Goal: Information Seeking & Learning: Learn about a topic

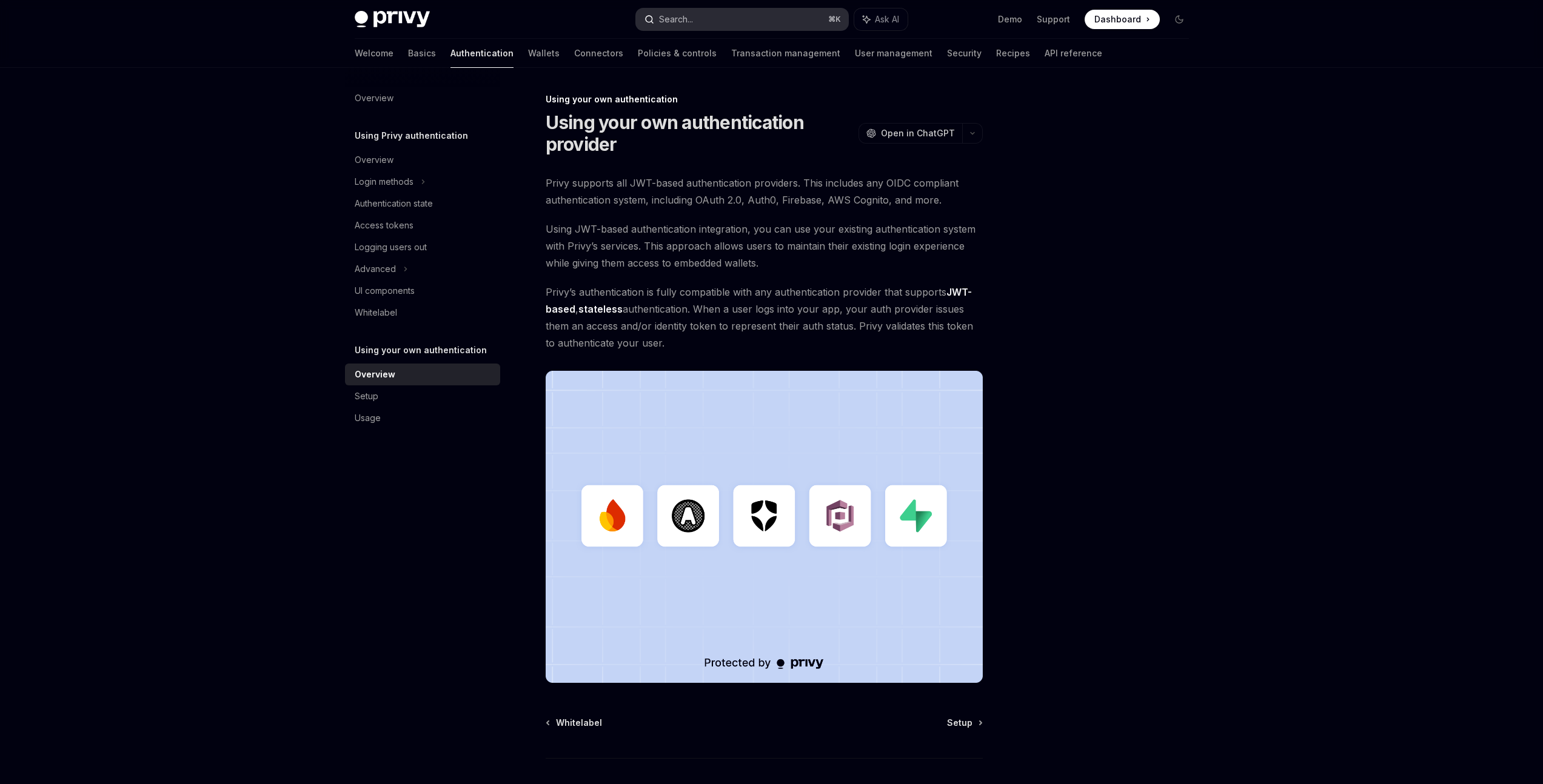
click at [653, 20] on icon "button" at bounding box center [649, 19] width 9 height 9
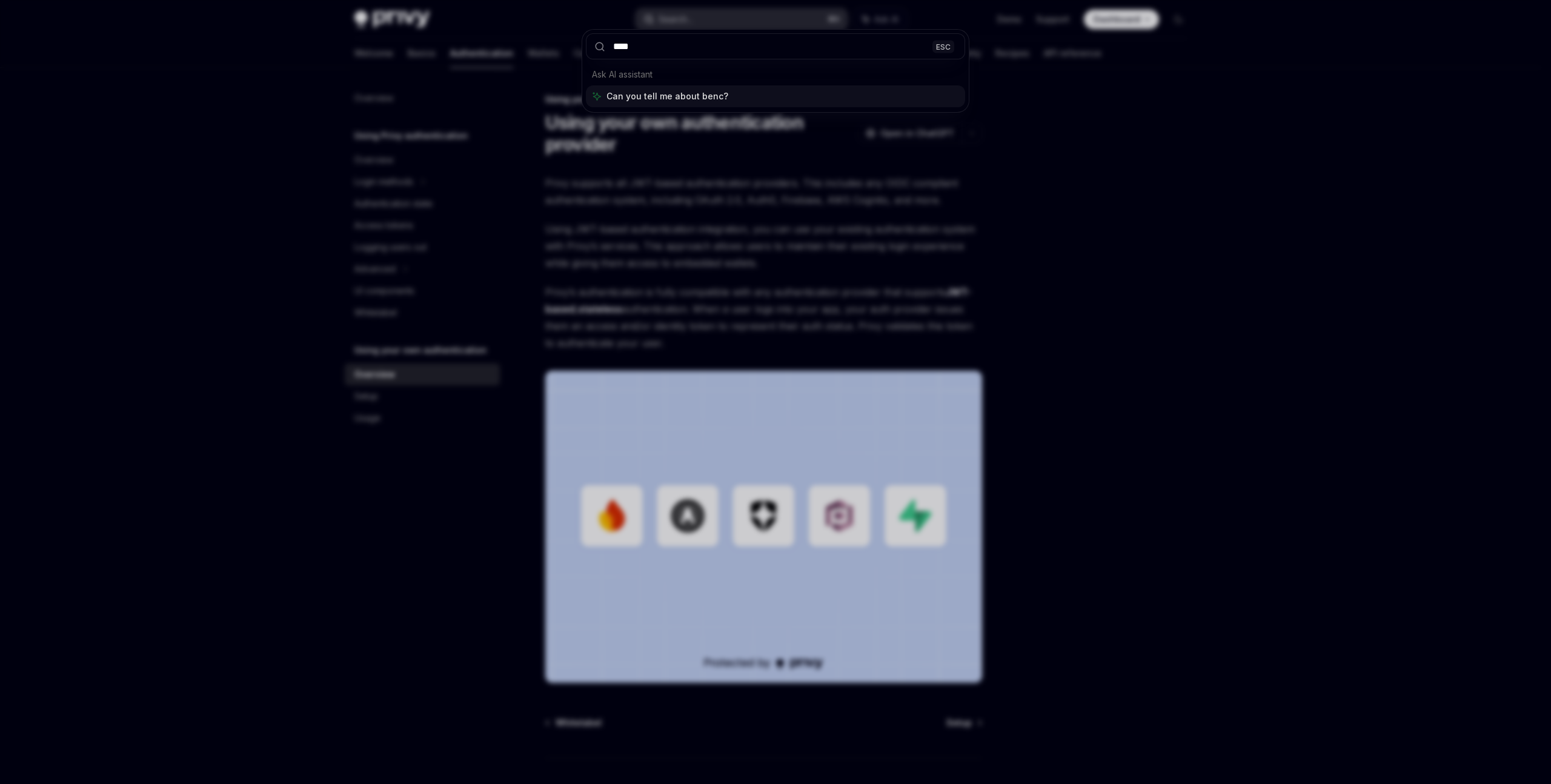
type input "*****"
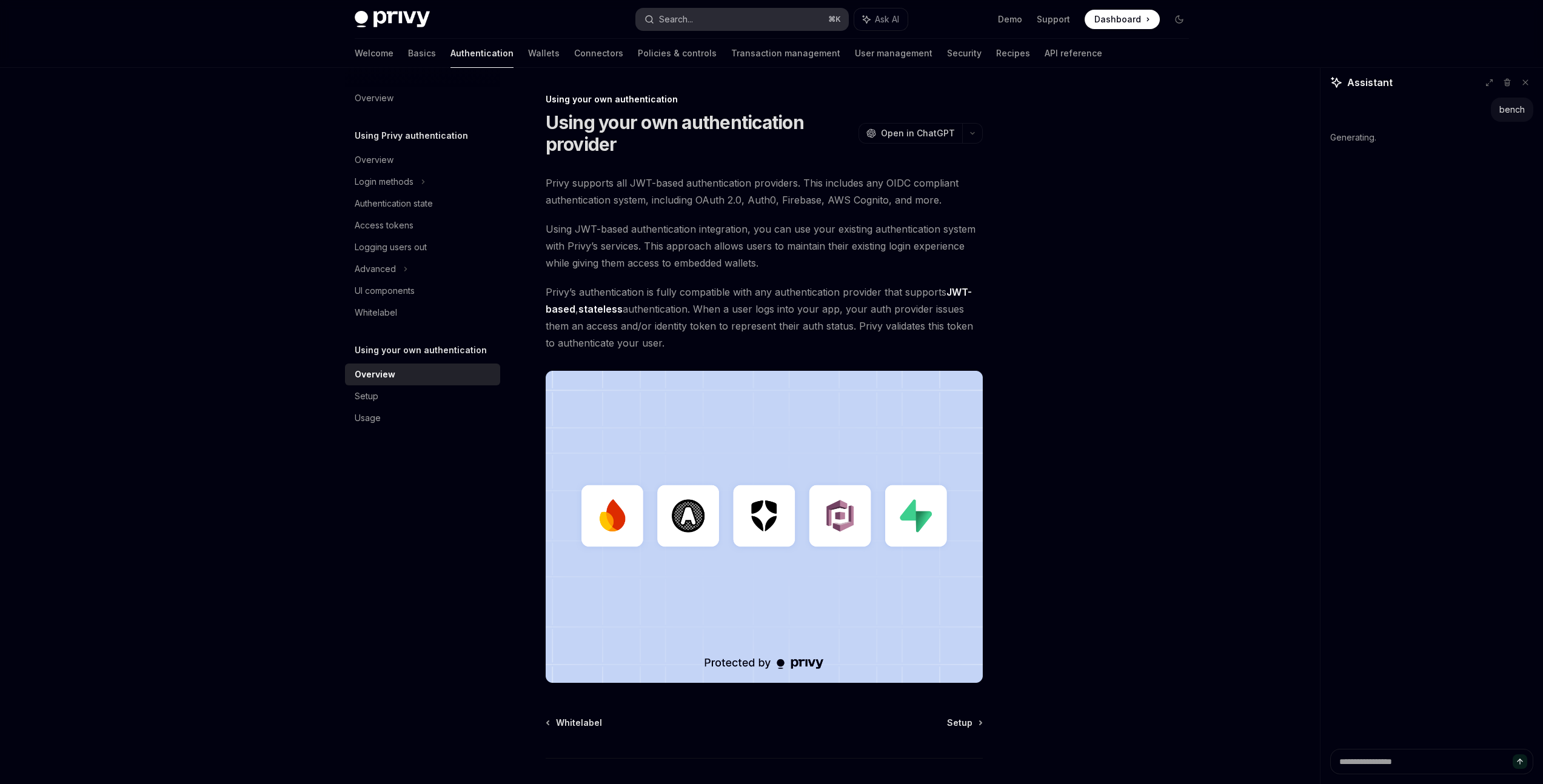
click at [694, 14] on button "Search... ⌘ K" at bounding box center [742, 19] width 213 height 22
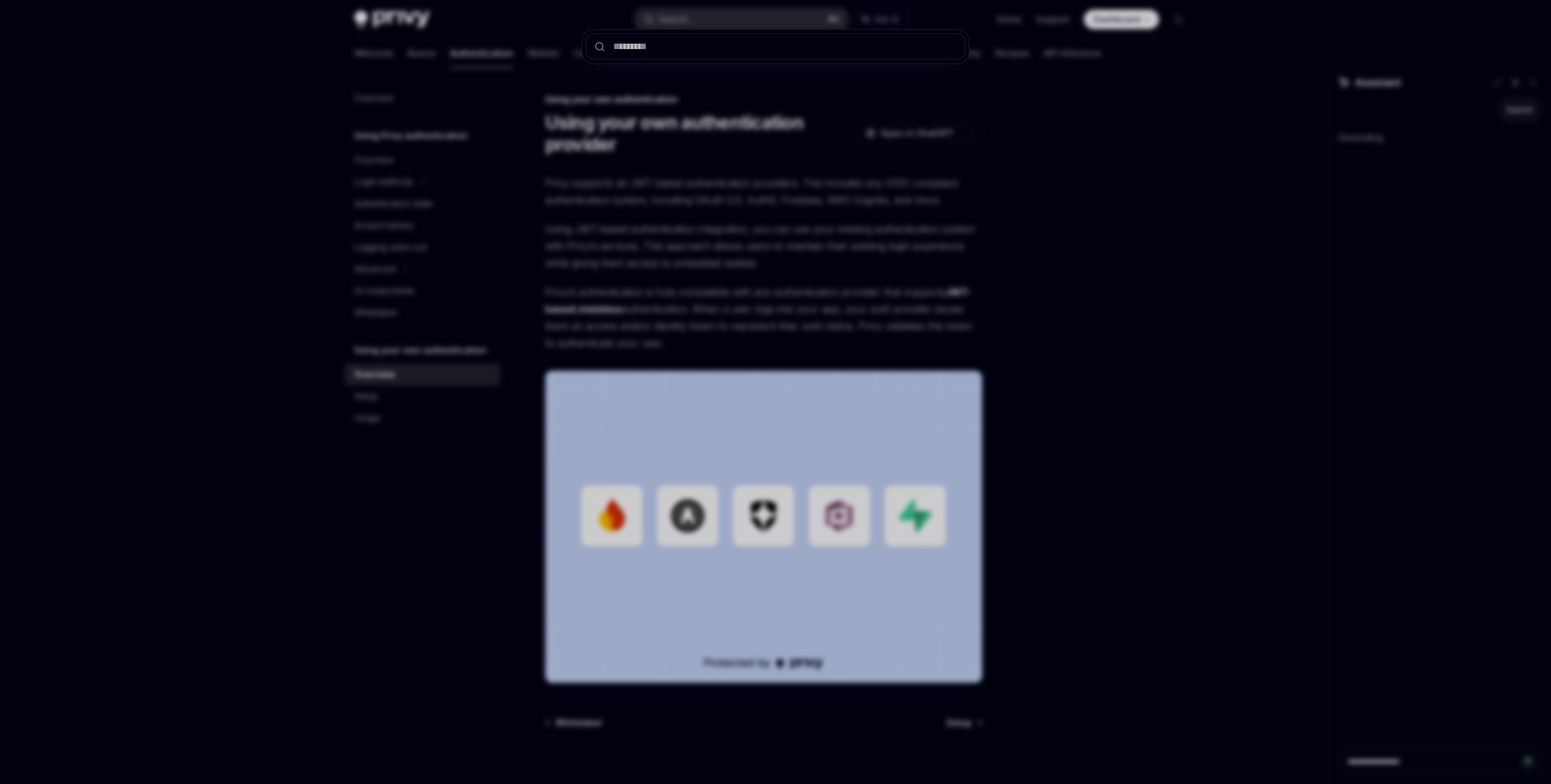
type textarea "*"
type input "*****"
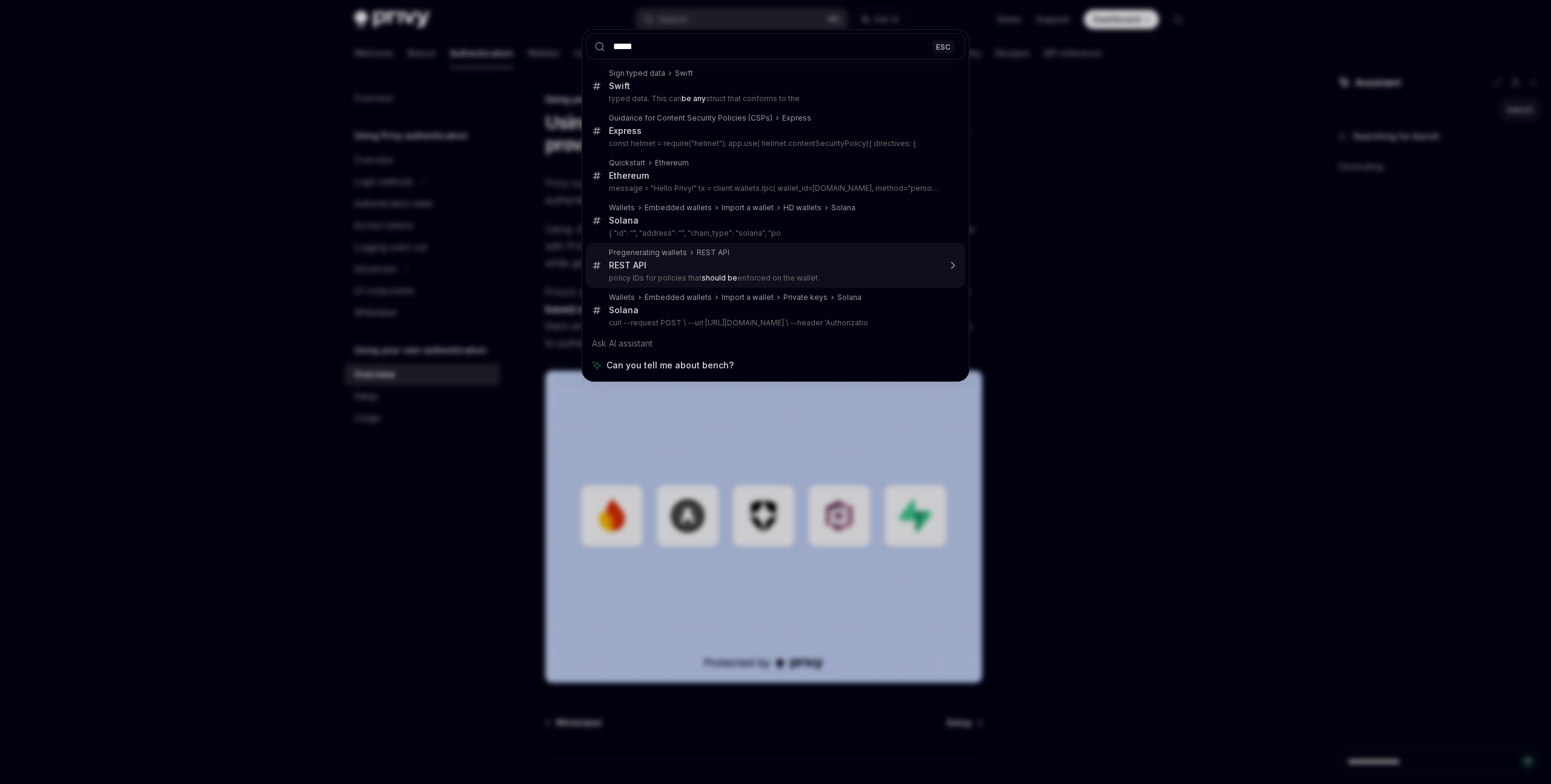
type textarea "*"
type input "*****"
click at [939, 44] on div "ESC" at bounding box center [943, 45] width 22 height 12
click at [1089, 116] on div "***** ESC Sign typed data Swift Swift typed data. This can be any struct that c…" at bounding box center [776, 392] width 1551 height 784
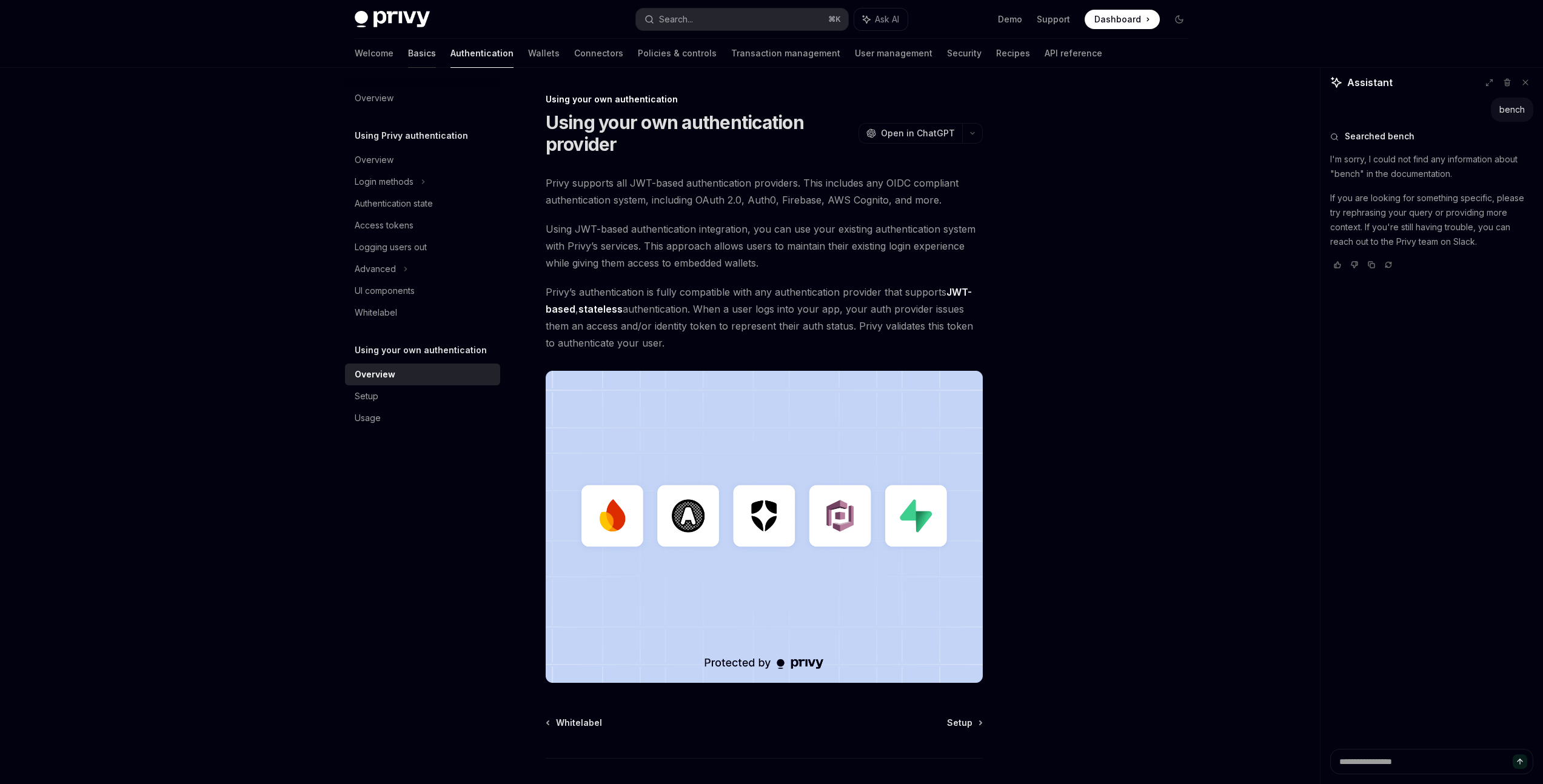
click at [408, 55] on link "Basics" at bounding box center [422, 53] width 28 height 29
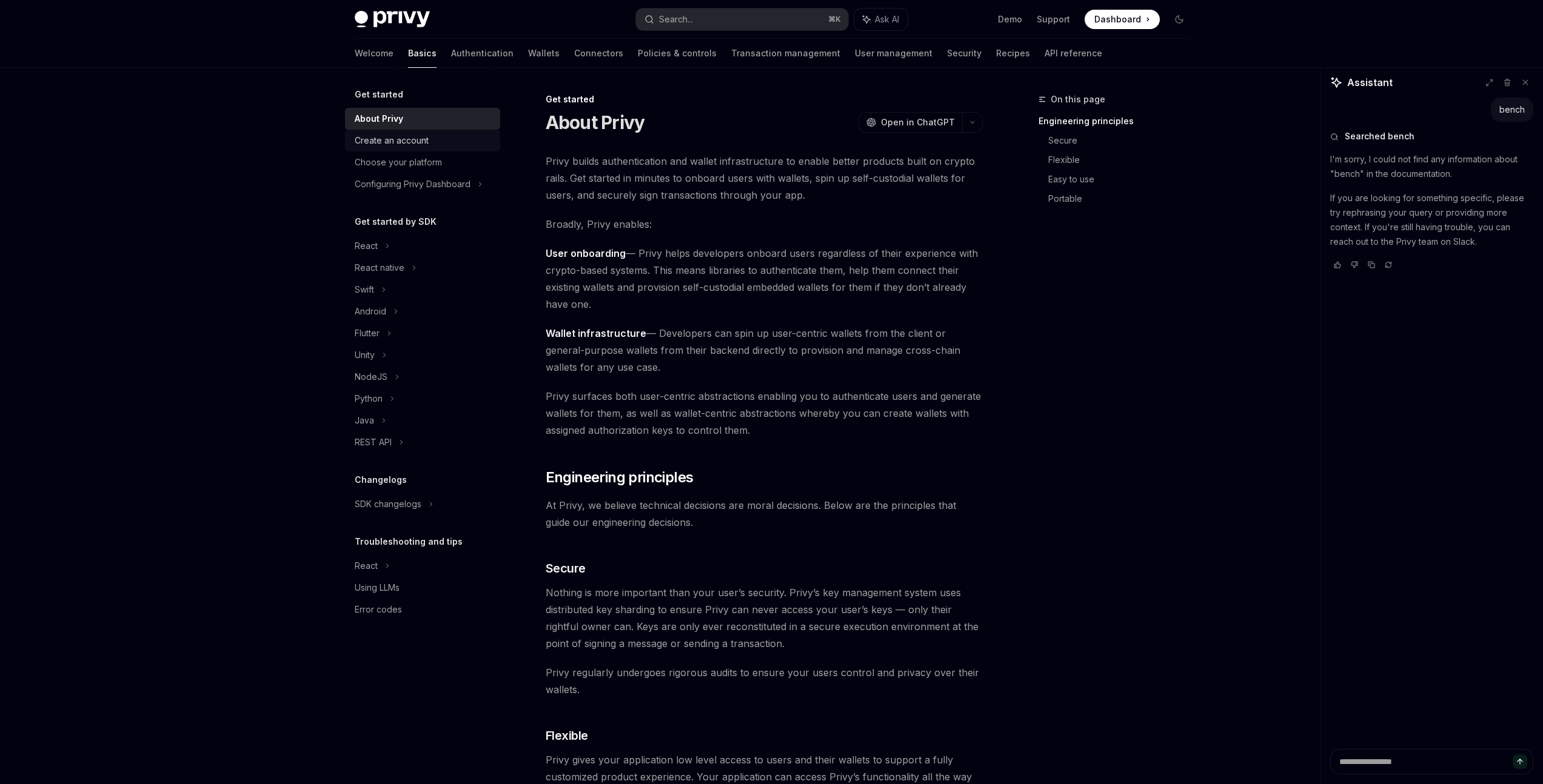
click at [430, 138] on div "Create an account" at bounding box center [423, 140] width 138 height 14
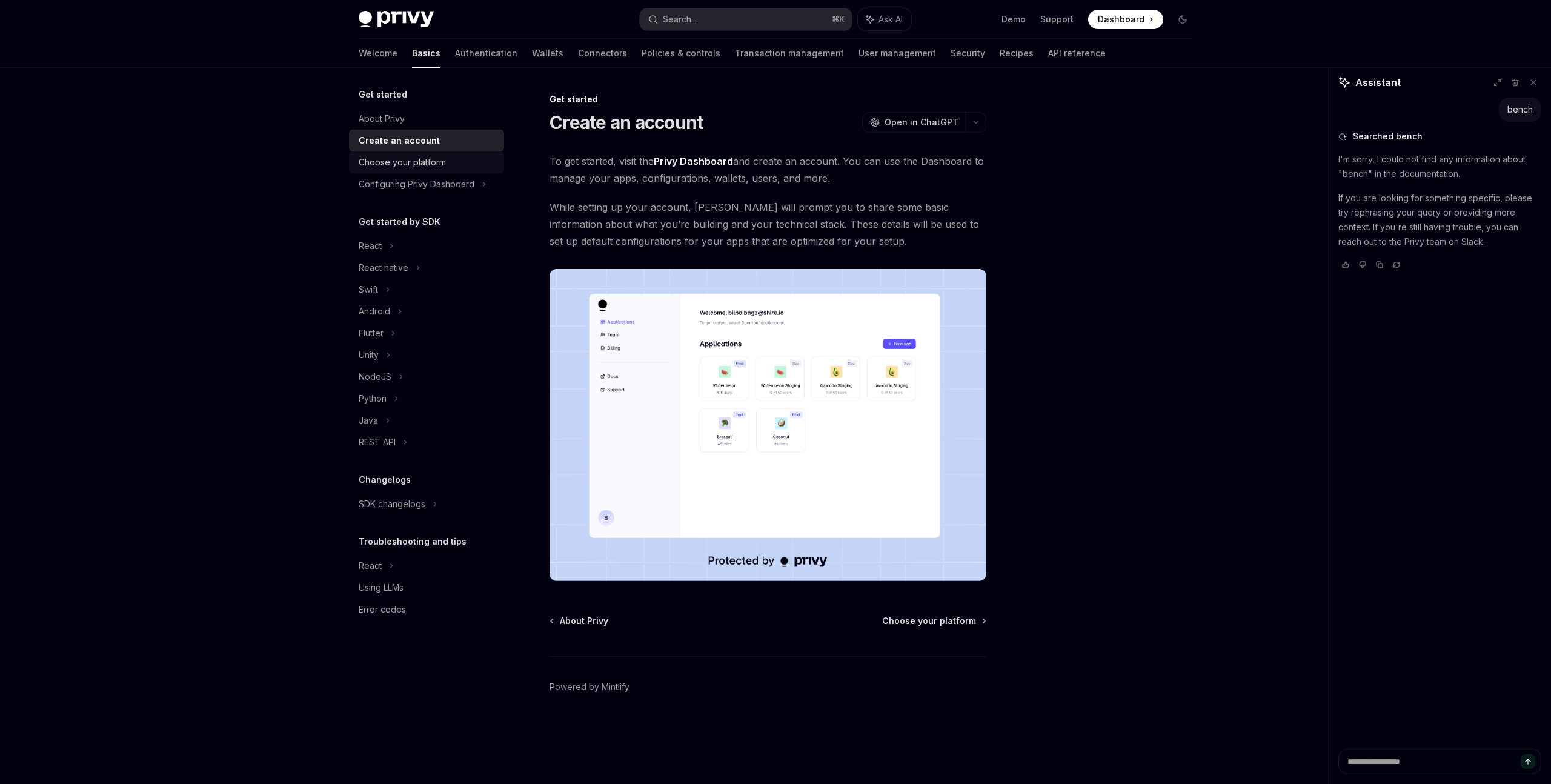
click at [427, 157] on div "Choose your platform" at bounding box center [402, 162] width 87 height 14
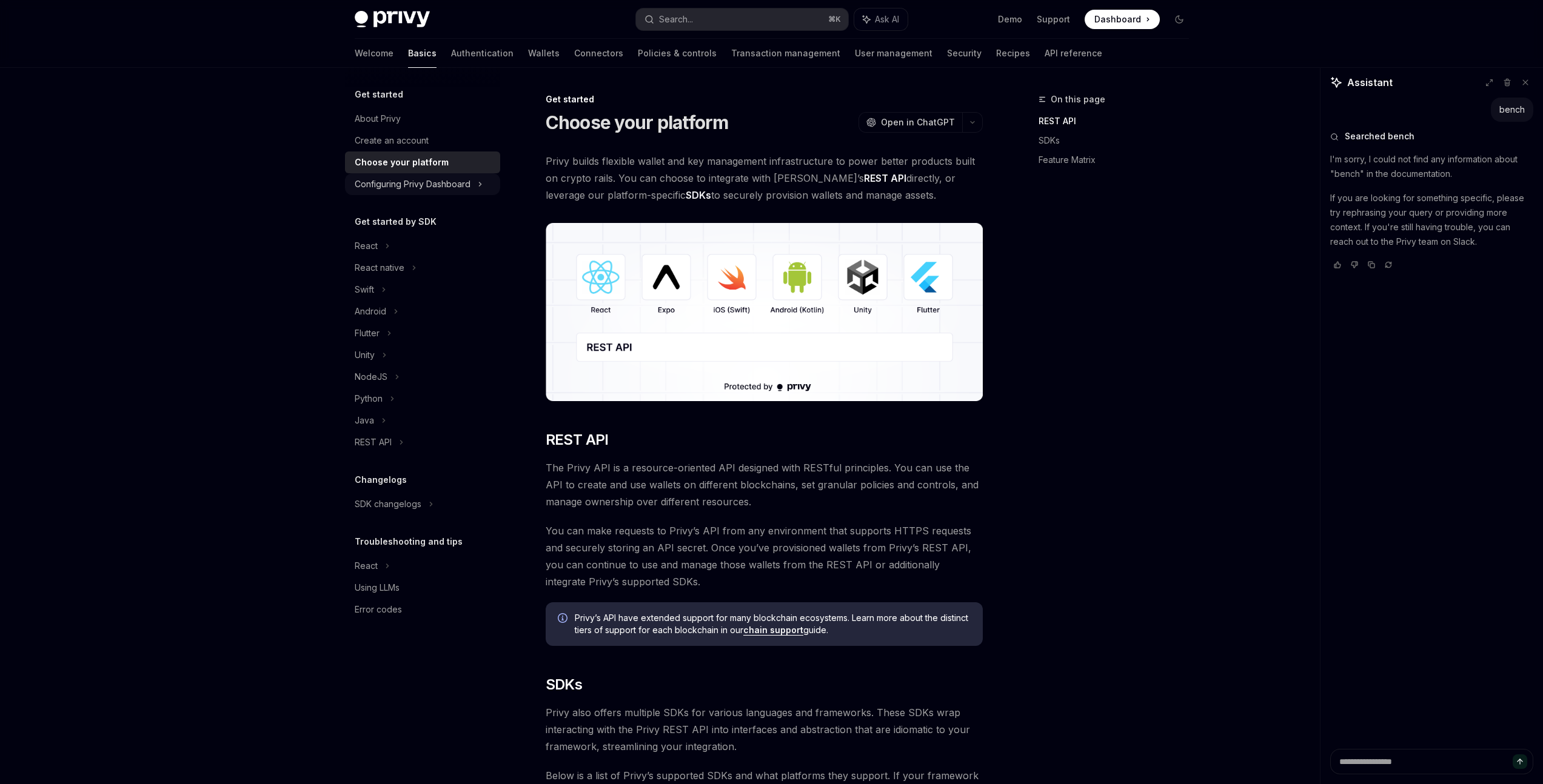
click at [432, 177] on div "Configuring Privy Dashboard" at bounding box center [412, 183] width 116 height 14
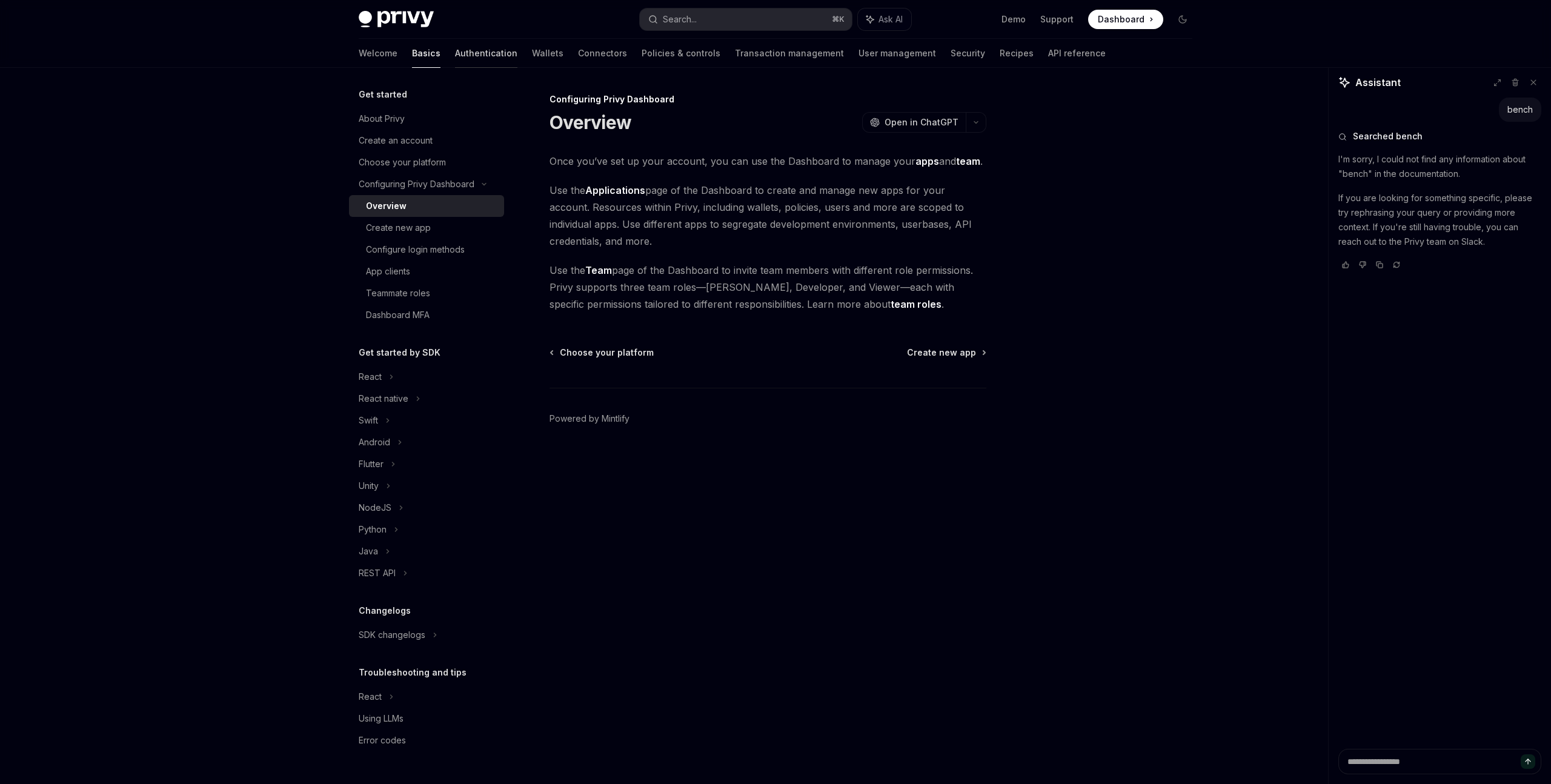
click at [455, 50] on link "Authentication" at bounding box center [486, 53] width 62 height 29
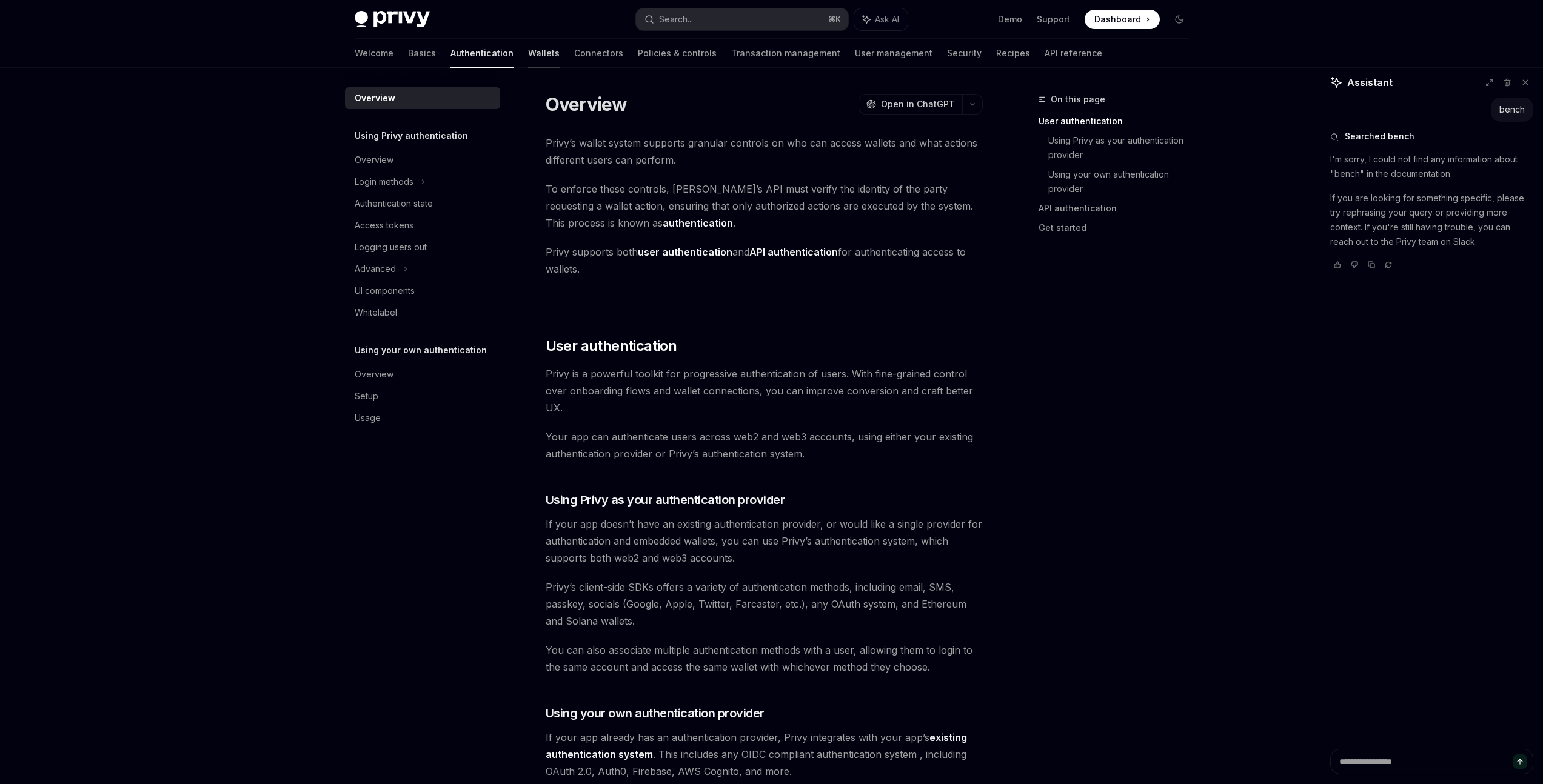
click at [528, 50] on link "Wallets" at bounding box center [543, 53] width 31 height 29
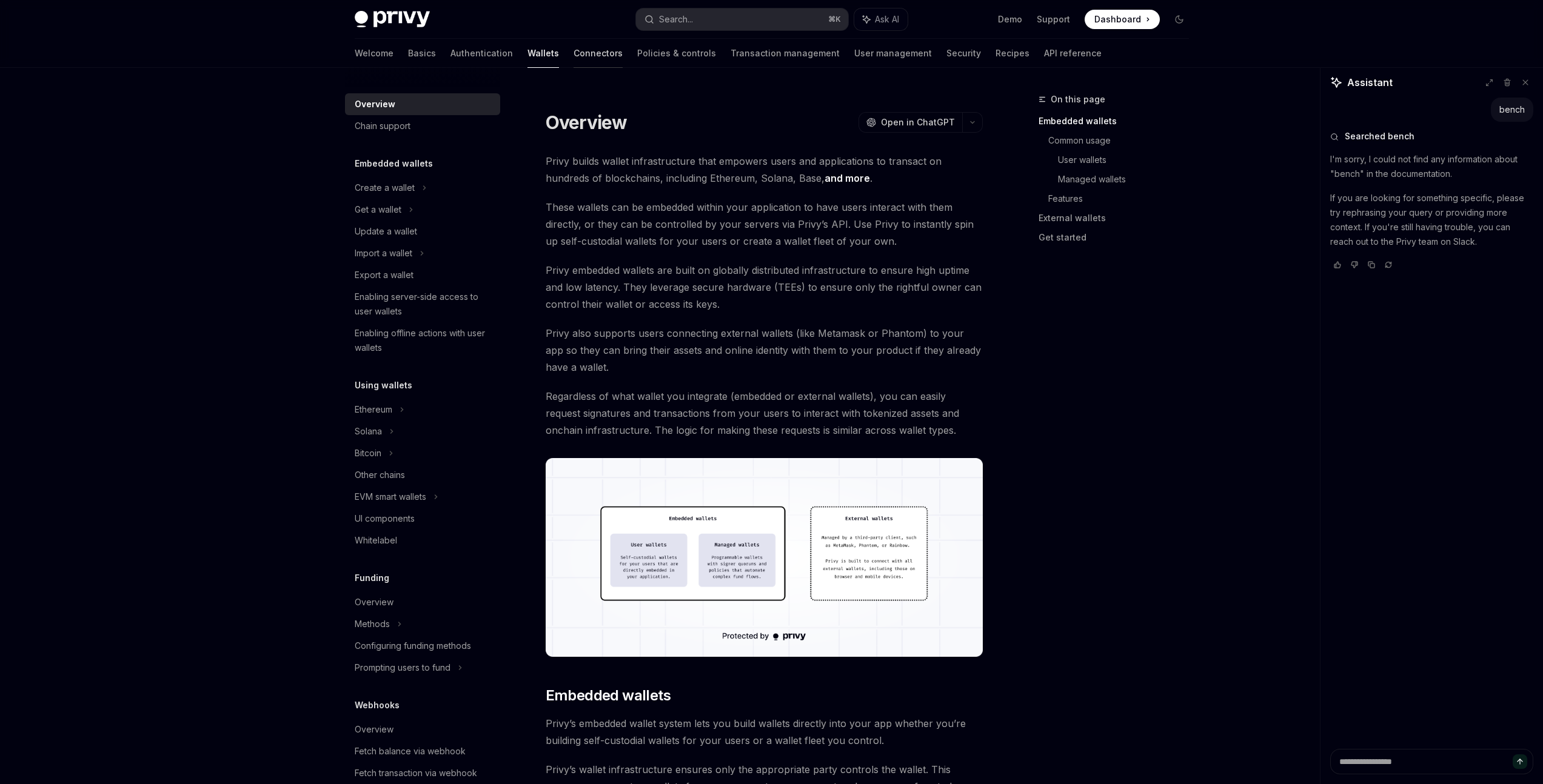
click at [574, 53] on link "Connectors" at bounding box center [598, 53] width 49 height 29
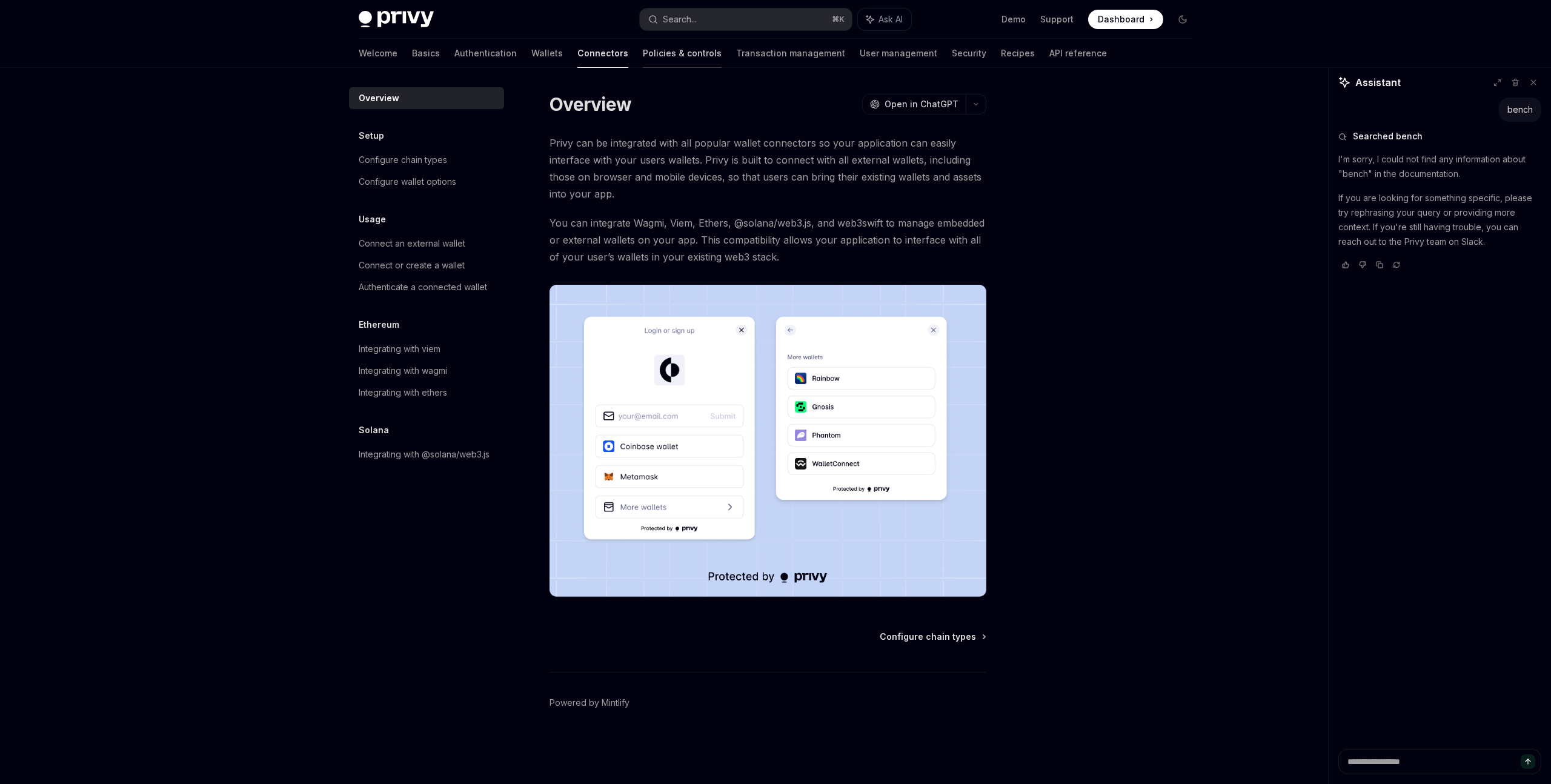
click at [643, 57] on link "Policies & controls" at bounding box center [682, 53] width 78 height 29
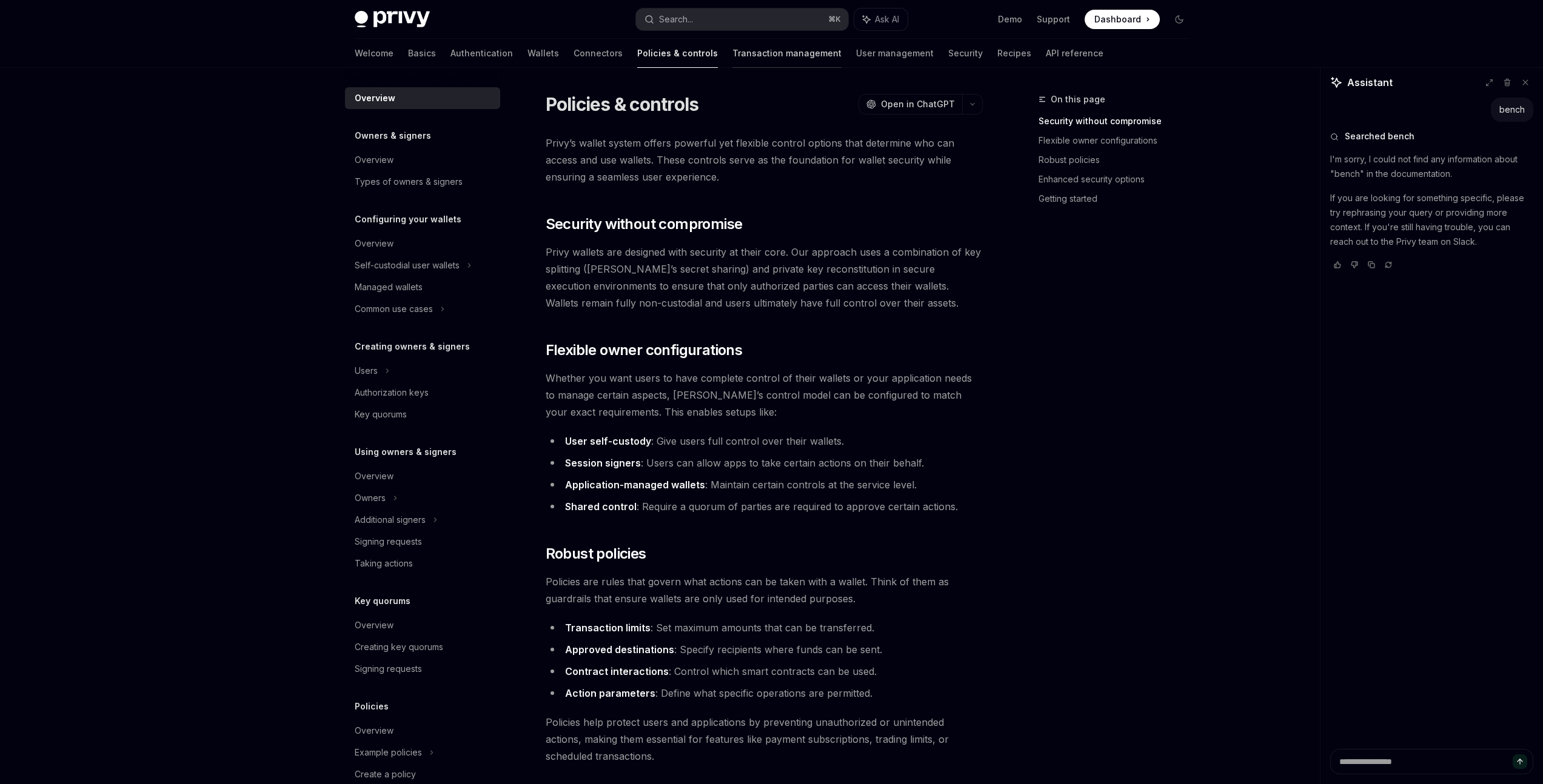
click at [732, 51] on link "Transaction management" at bounding box center [786, 53] width 109 height 29
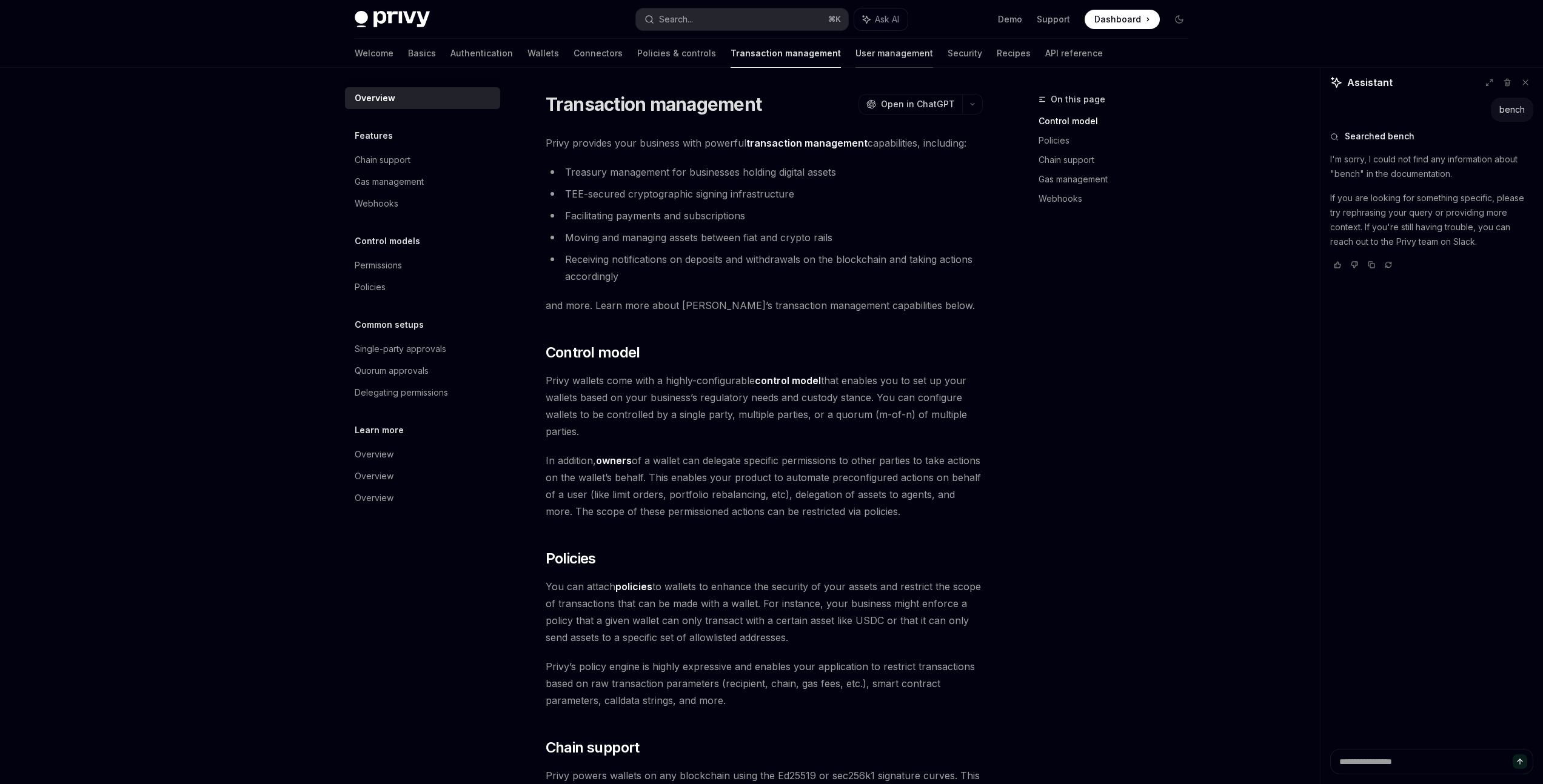
click at [855, 53] on link "User management" at bounding box center [894, 53] width 77 height 29
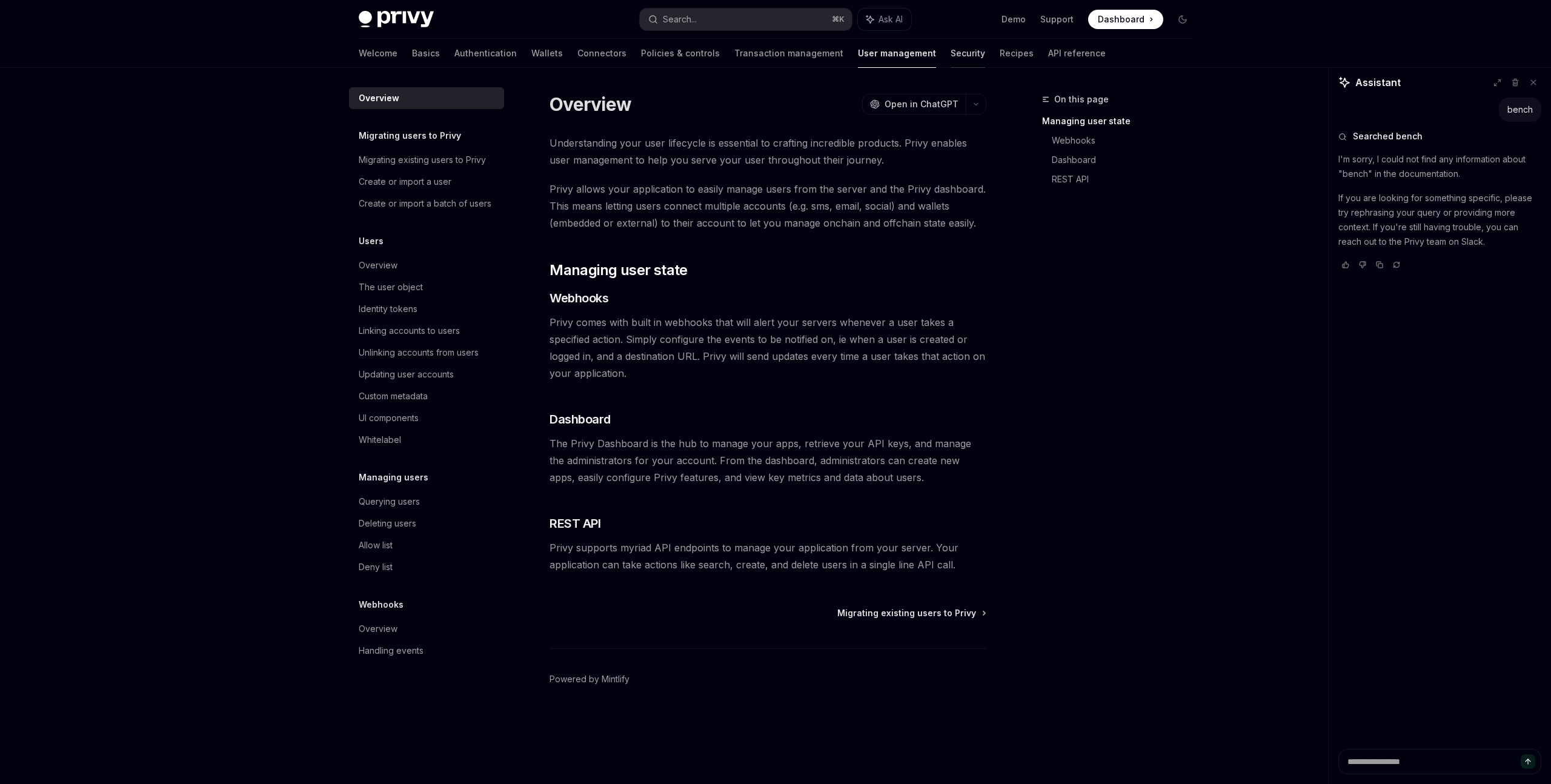
click at [951, 60] on link "Security" at bounding box center [968, 53] width 35 height 29
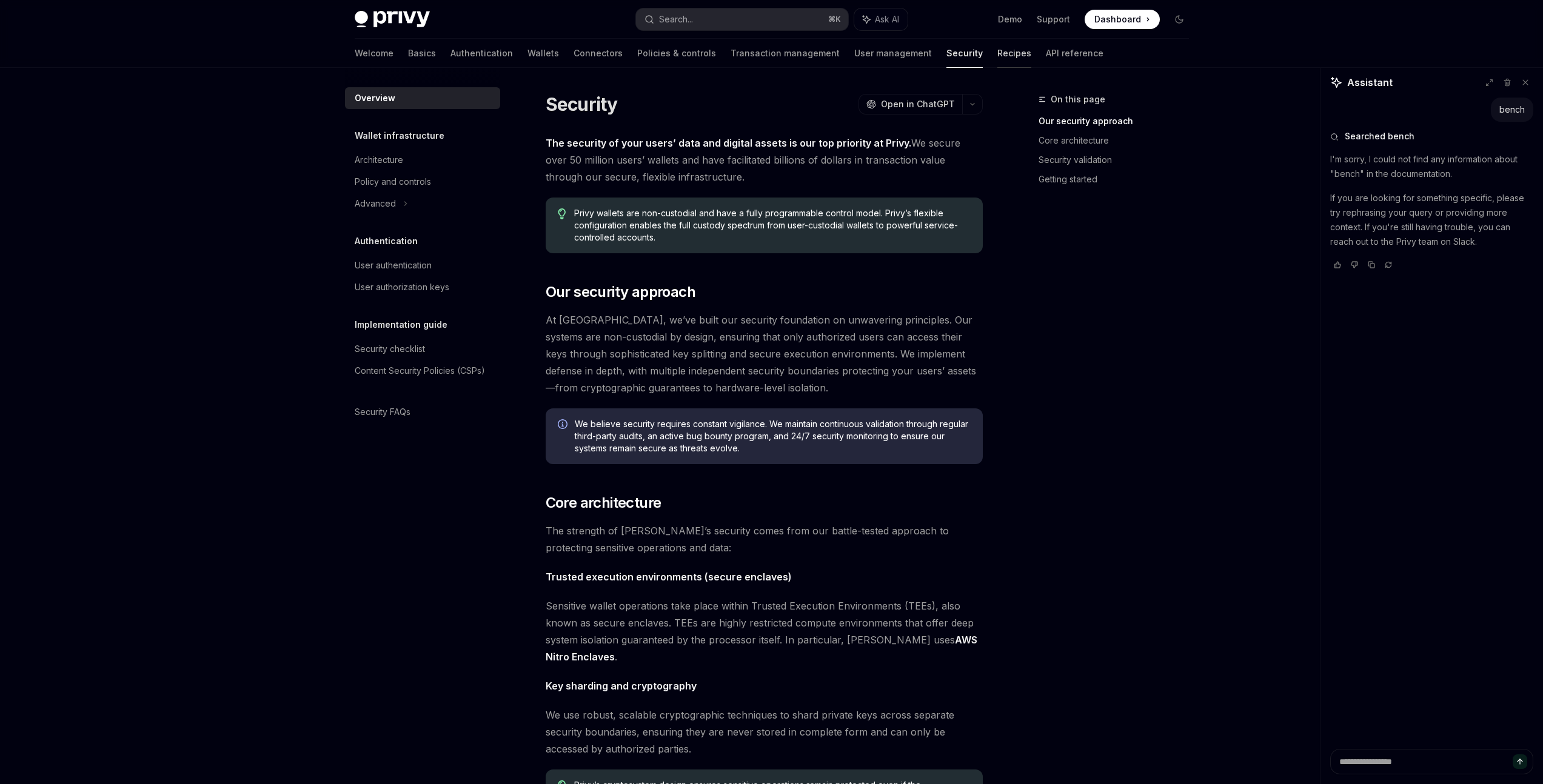
click at [997, 57] on link "Recipes" at bounding box center [1014, 53] width 34 height 29
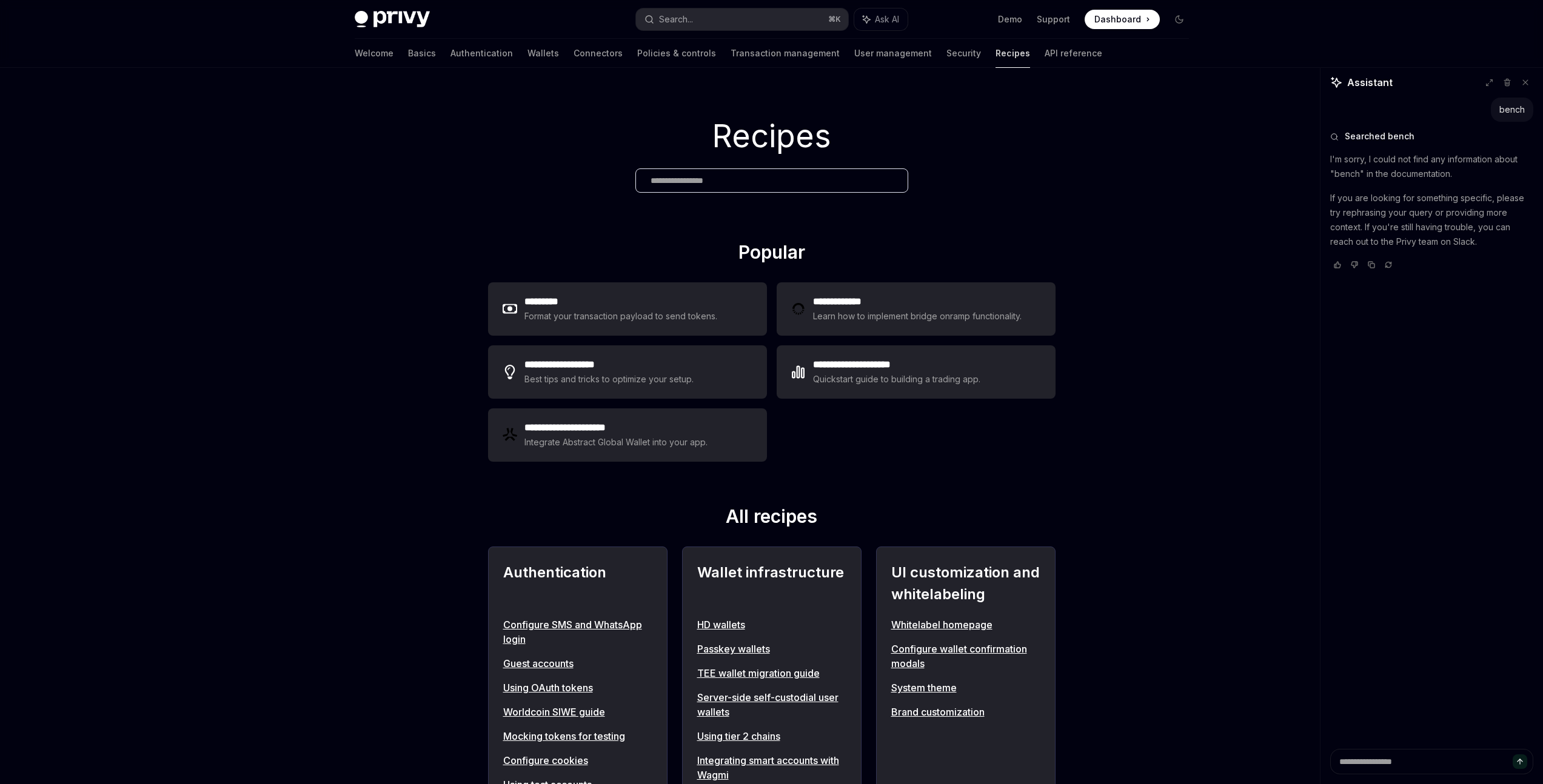
click at [995, 59] on link "Recipes" at bounding box center [1012, 53] width 35 height 29
click at [1044, 58] on link "API reference" at bounding box center [1072, 53] width 58 height 29
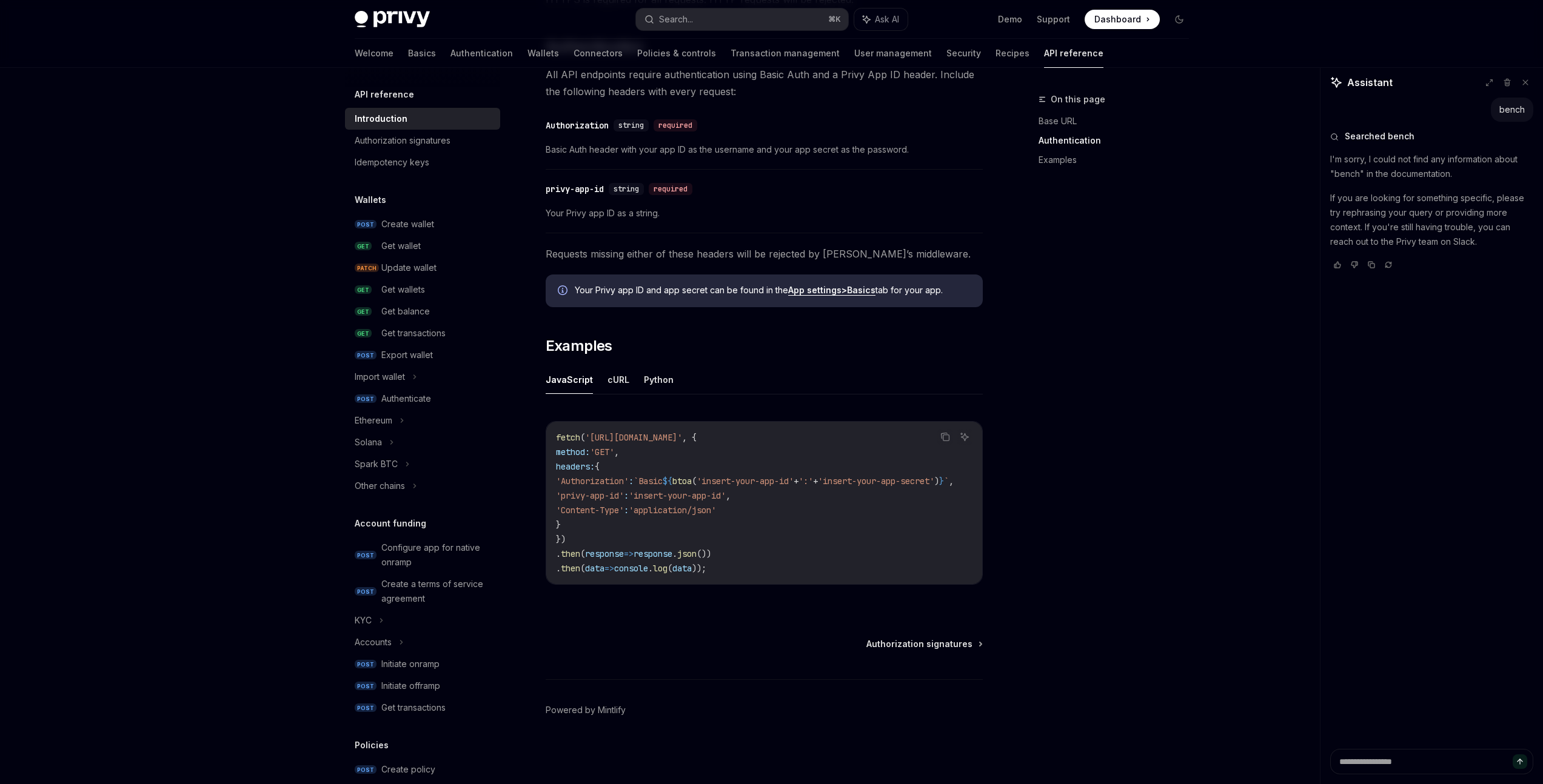
type textarea "*"
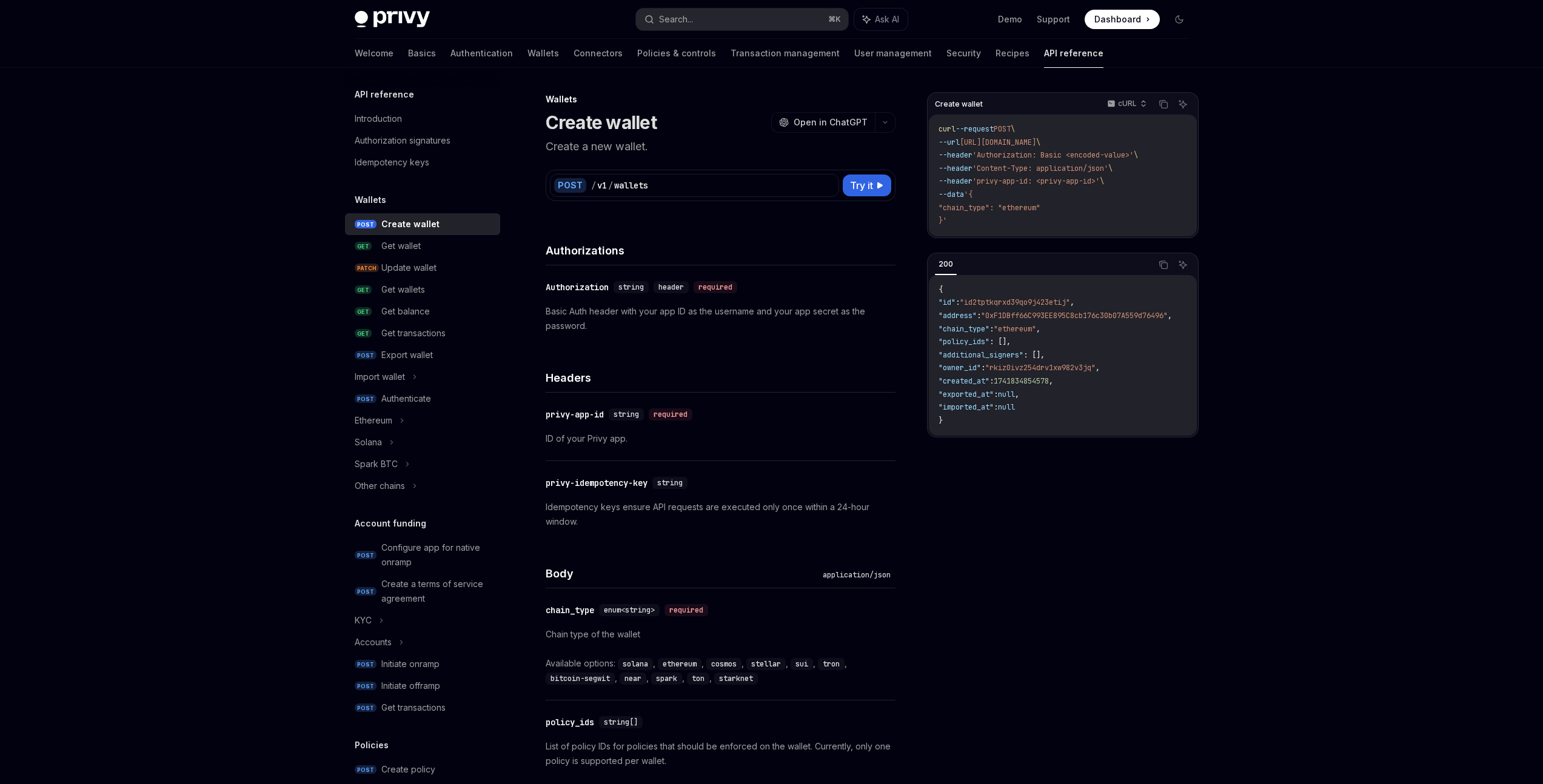
click at [408, 20] on img at bounding box center [392, 20] width 76 height 17
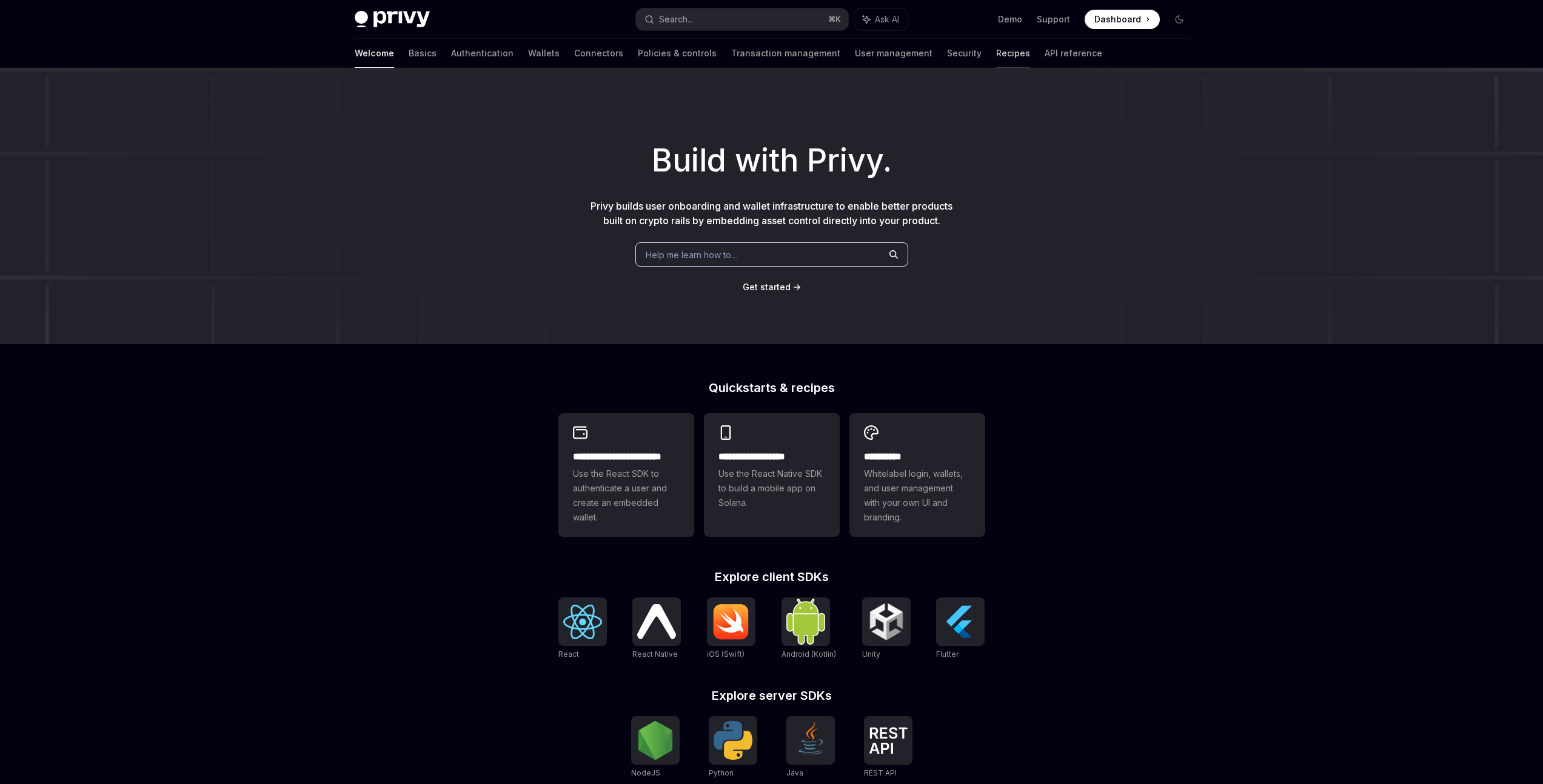
click at [996, 50] on link "Recipes" at bounding box center [1013, 53] width 34 height 29
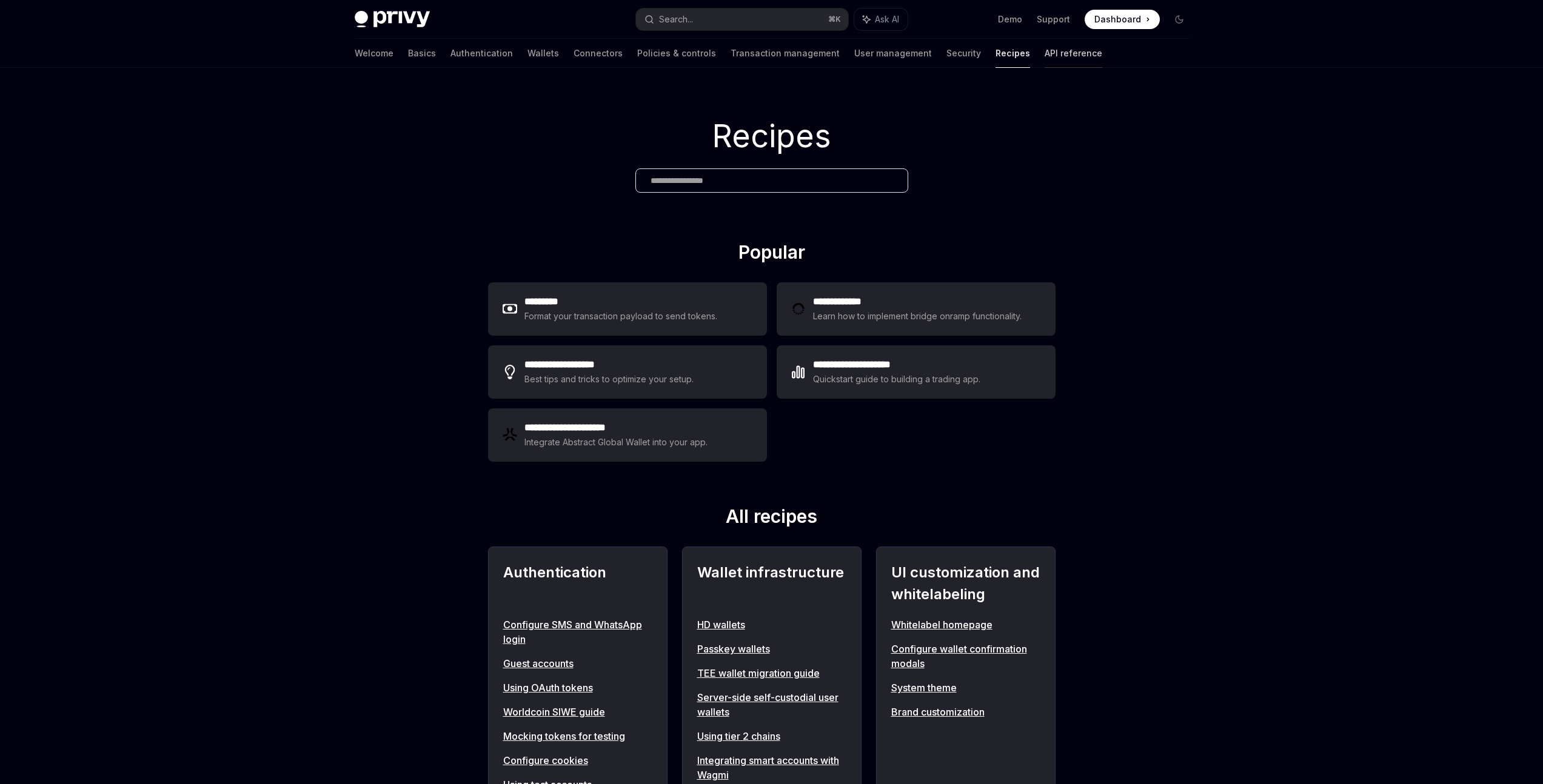
click at [1044, 53] on link "API reference" at bounding box center [1072, 53] width 58 height 29
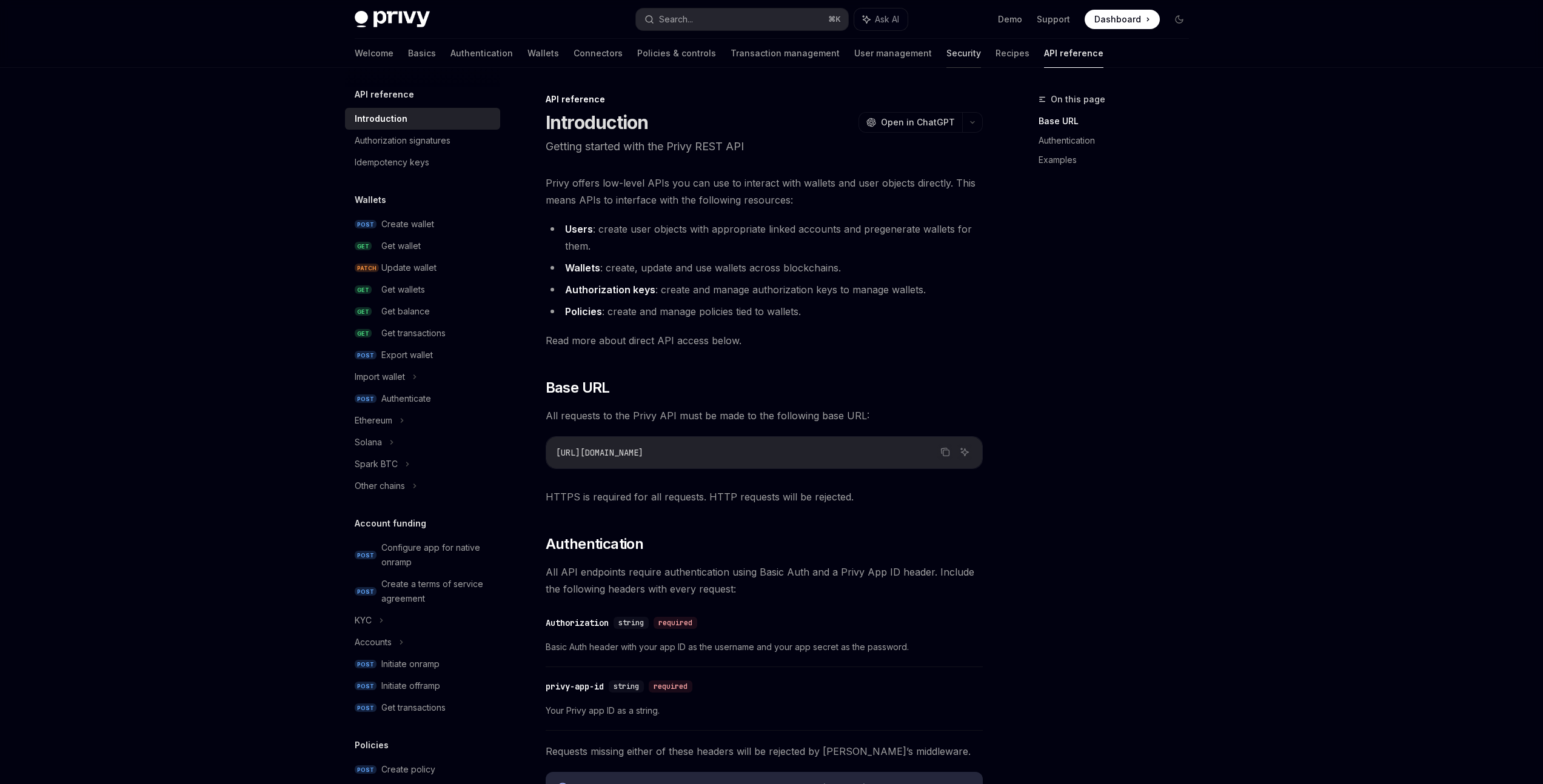
click at [946, 53] on link "Security" at bounding box center [963, 53] width 35 height 29
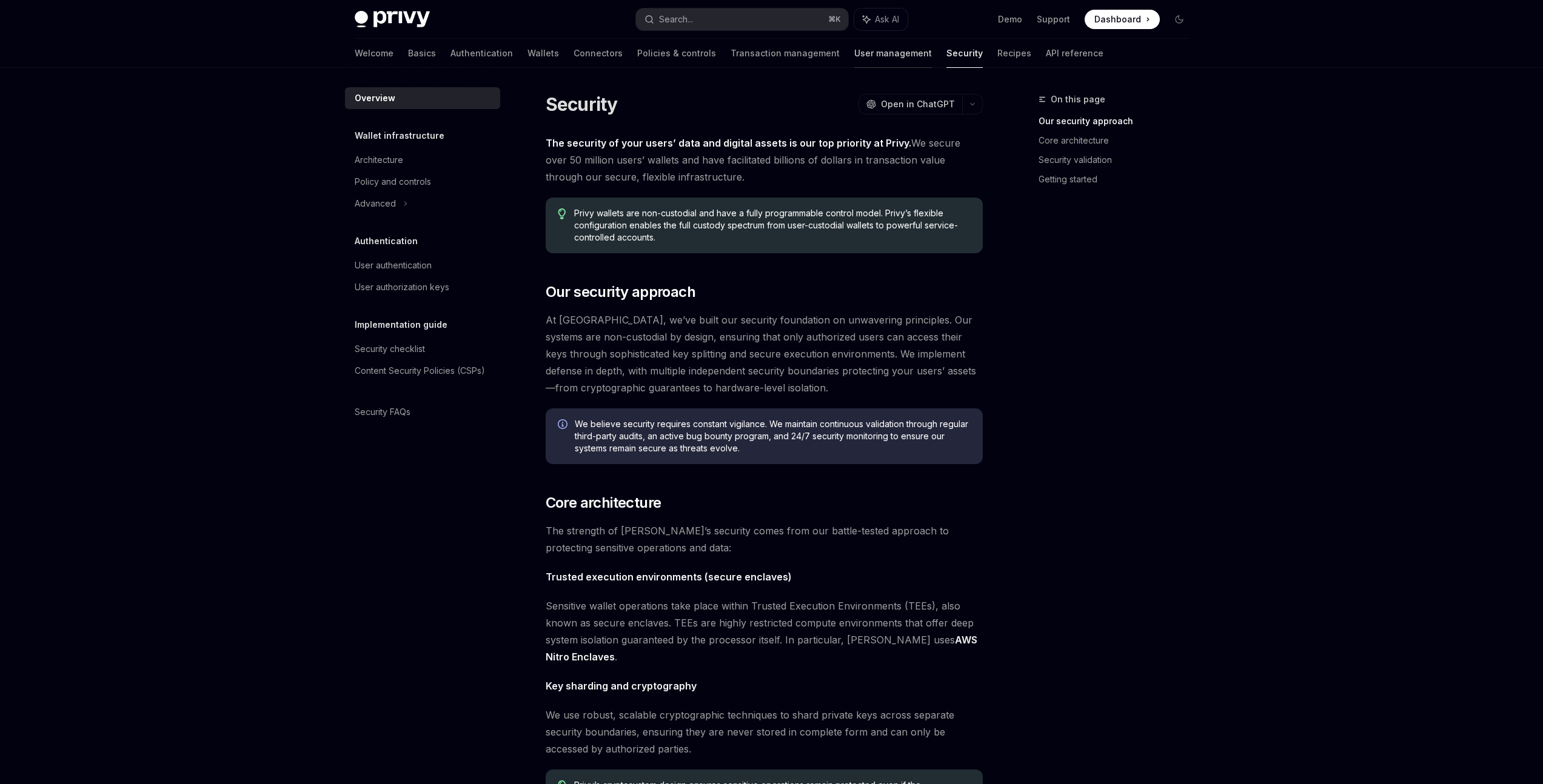
click at [854, 55] on link "User management" at bounding box center [893, 53] width 77 height 29
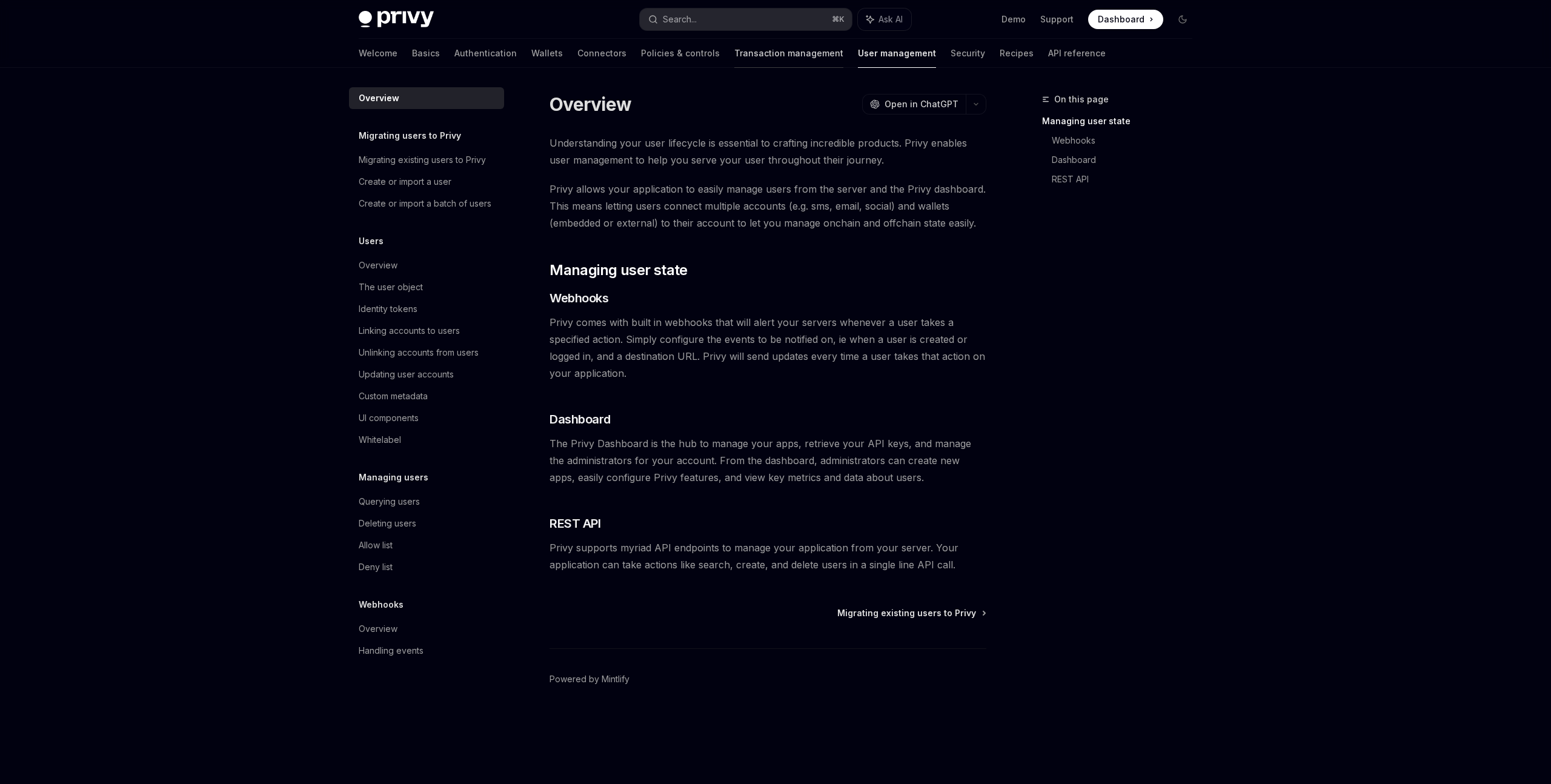
click at [735, 57] on link "Transaction management" at bounding box center [789, 53] width 109 height 29
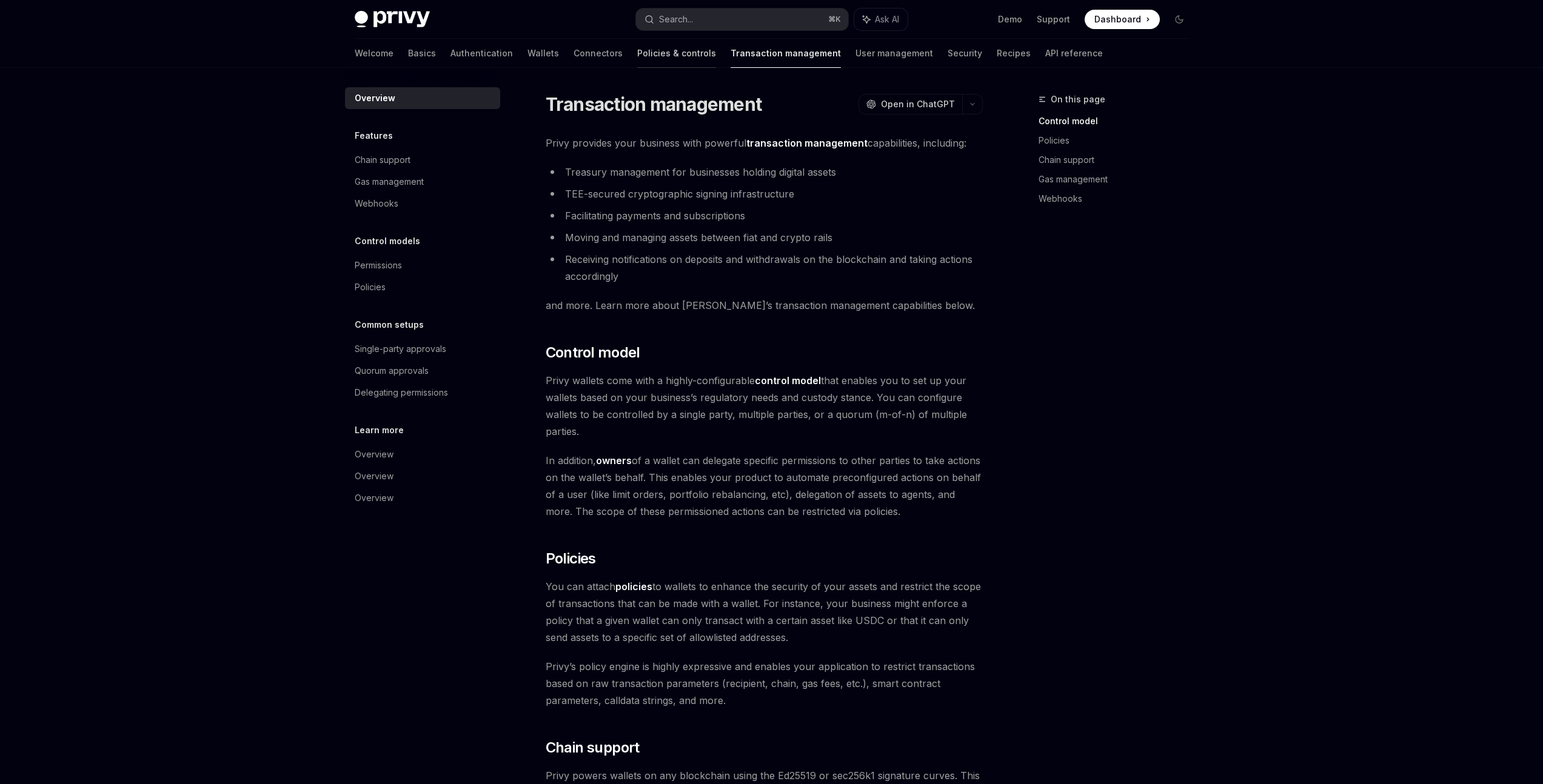
click at [638, 60] on link "Policies & controls" at bounding box center [676, 53] width 78 height 29
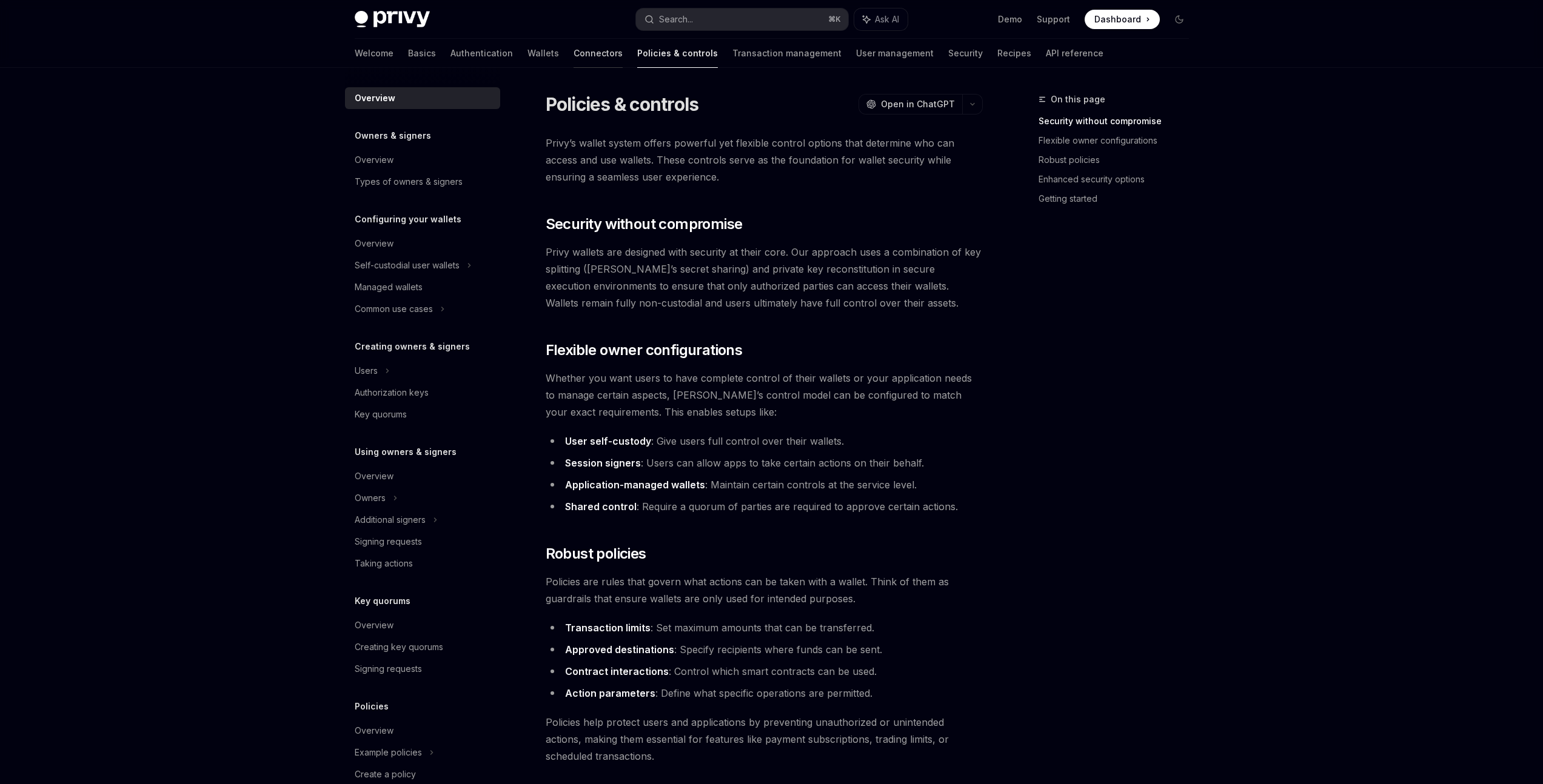
click at [574, 59] on link "Connectors" at bounding box center [598, 53] width 49 height 29
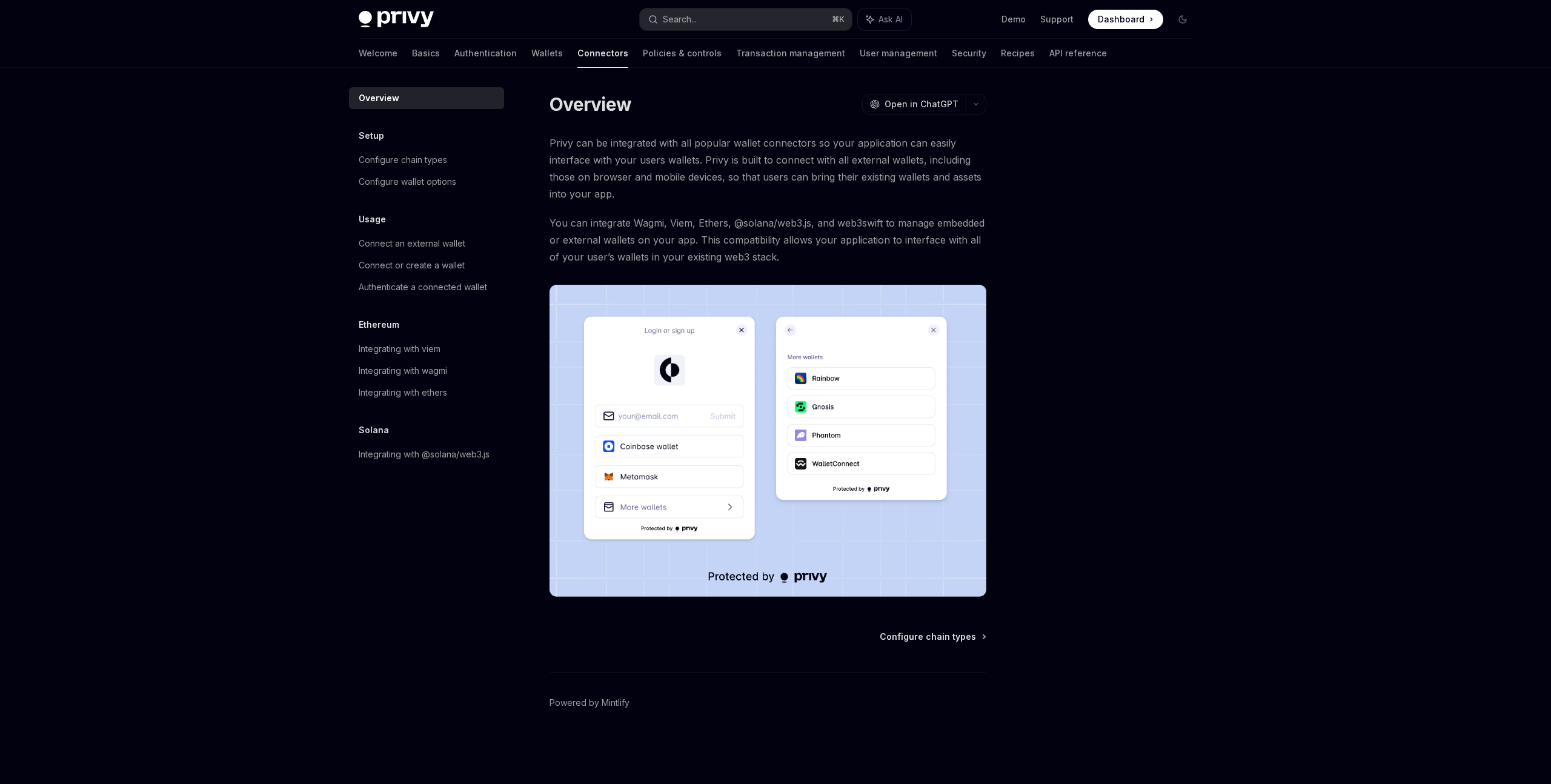
click at [471, 50] on div "Welcome Basics Authentication Wallets Connectors Policies & controls Transactio…" at bounding box center [733, 53] width 748 height 29
click at [384, 28] on div "Privy Docs home page Search... ⌘ K Ask AI Demo Support Dashboard Dashboard Sear…" at bounding box center [776, 19] width 834 height 39
click at [395, 22] on img at bounding box center [397, 20] width 76 height 17
type textarea "*"
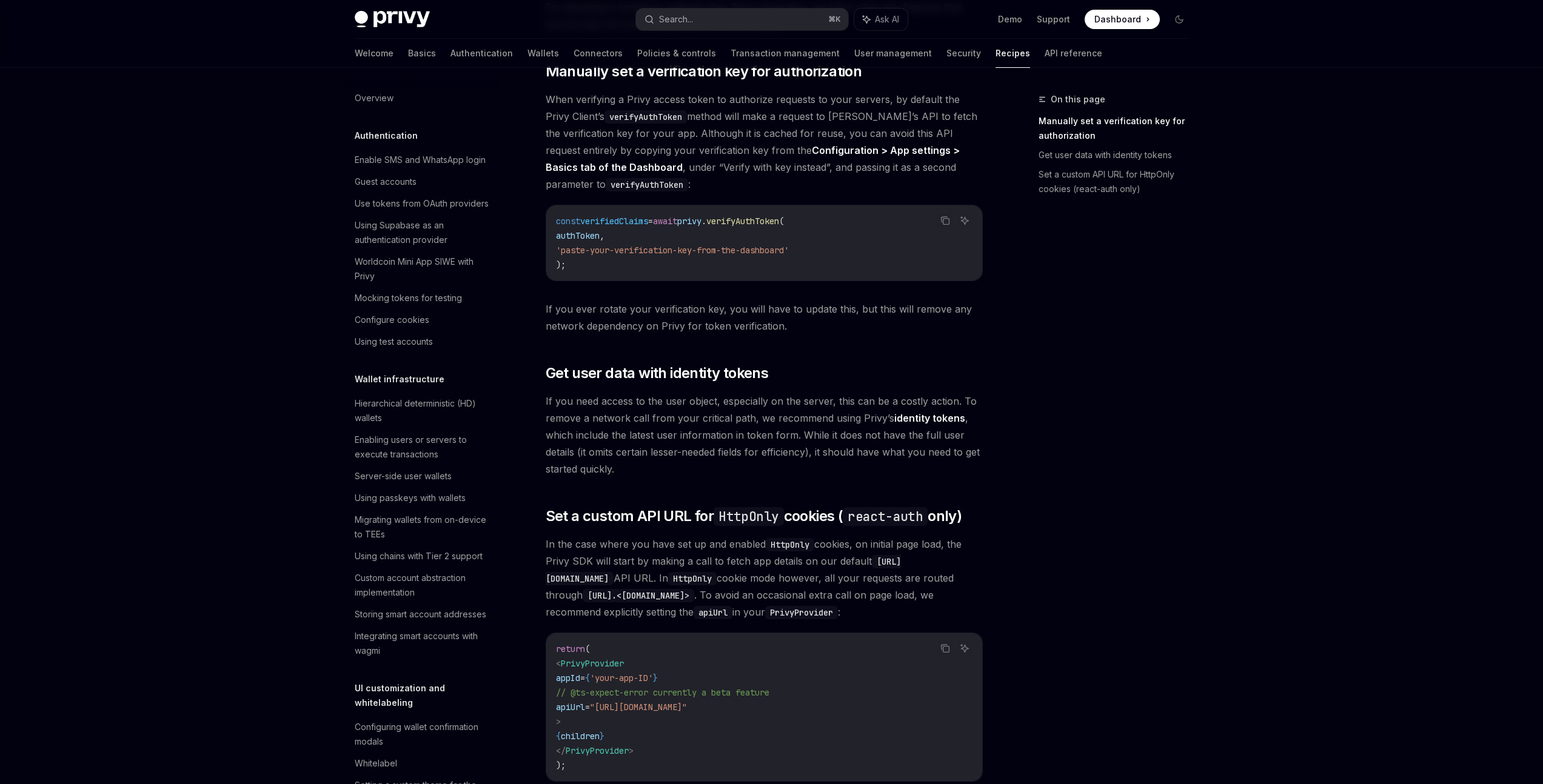
scroll to position [342, 0]
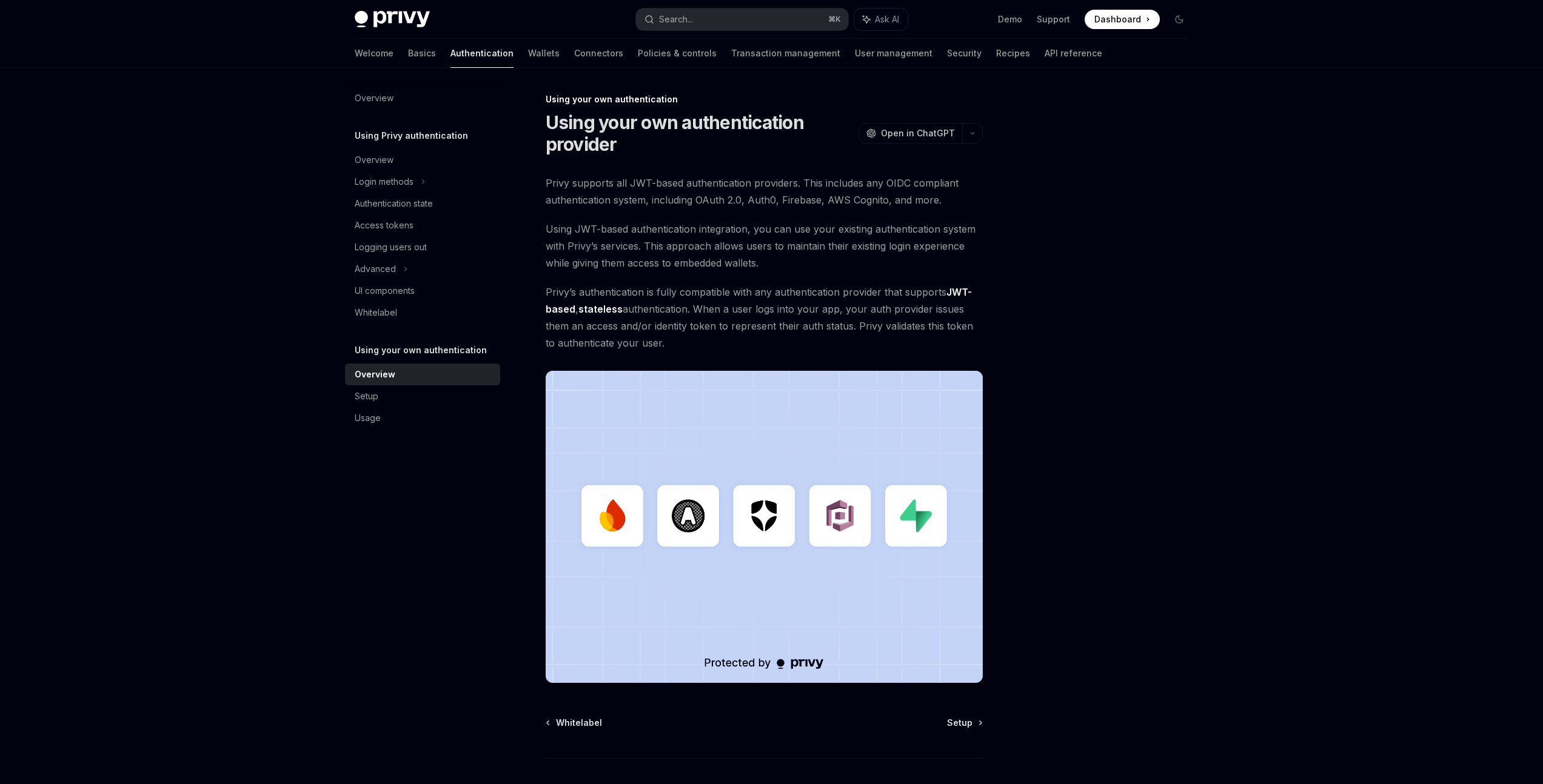
click at [215, 151] on div "Privy Docs home page Search... ⌘ K Ask AI Demo Support Dashboard Dashboard Sear…" at bounding box center [771, 432] width 1543 height 863
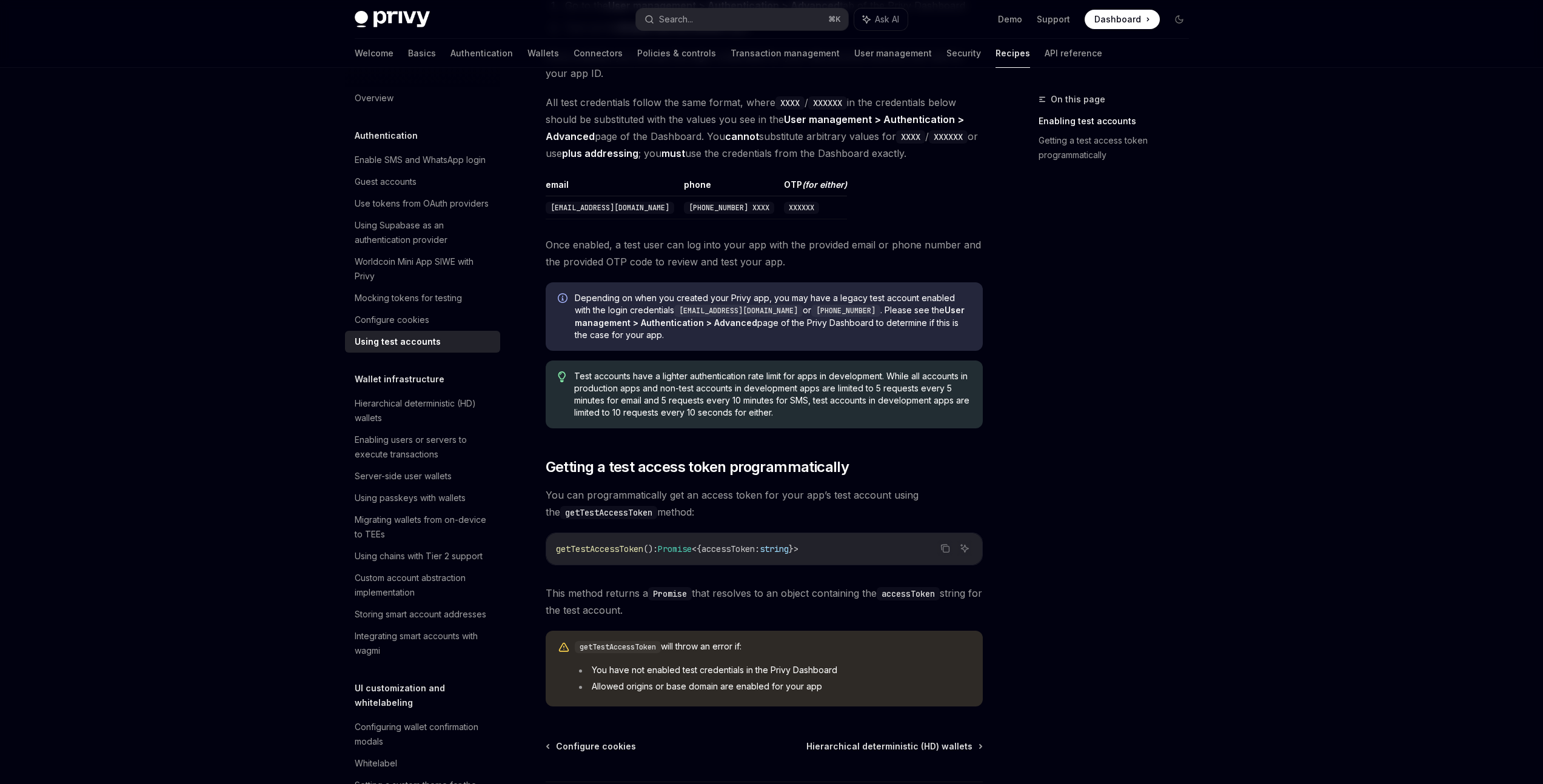
scroll to position [481, 0]
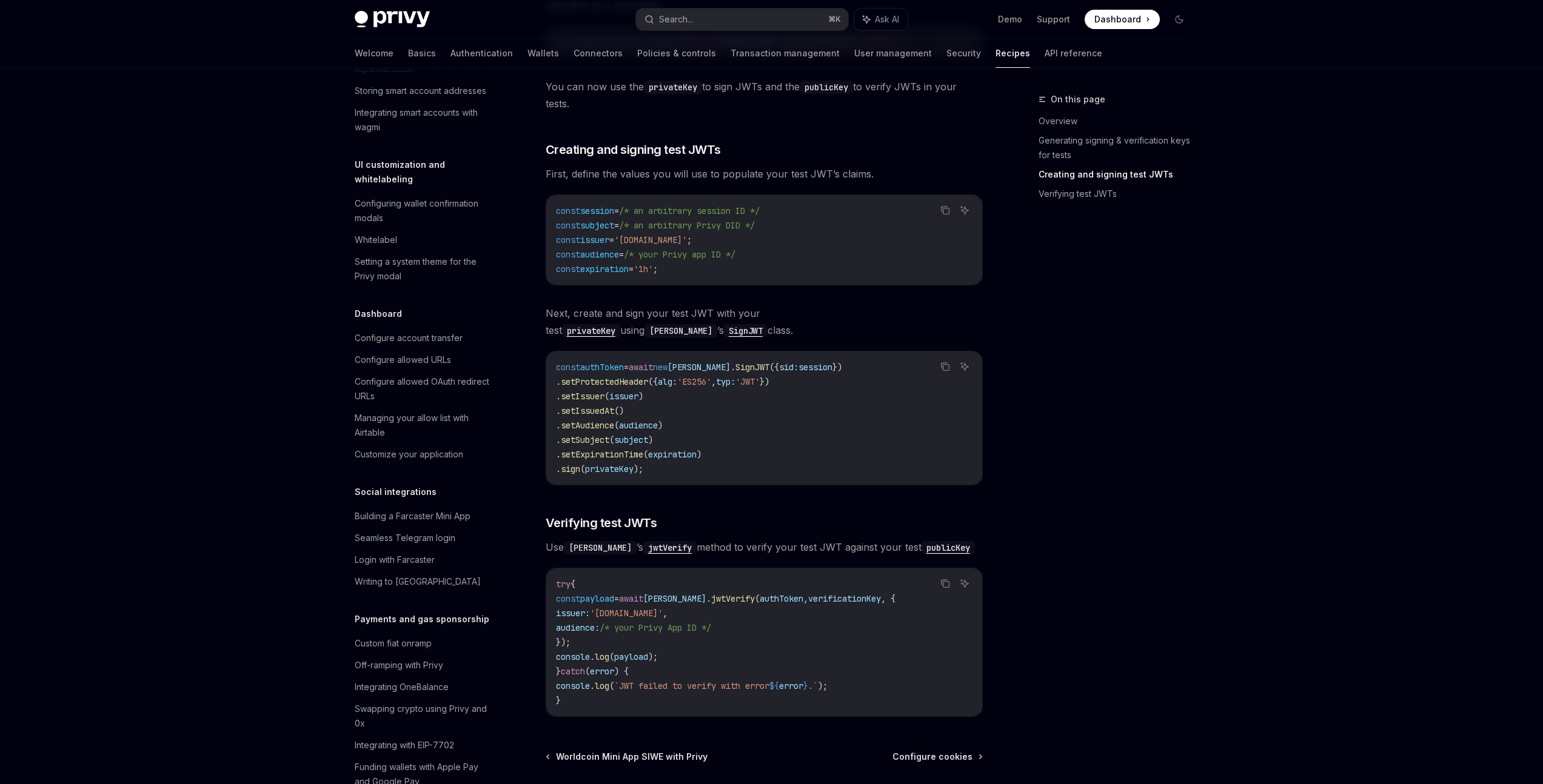
scroll to position [692, 0]
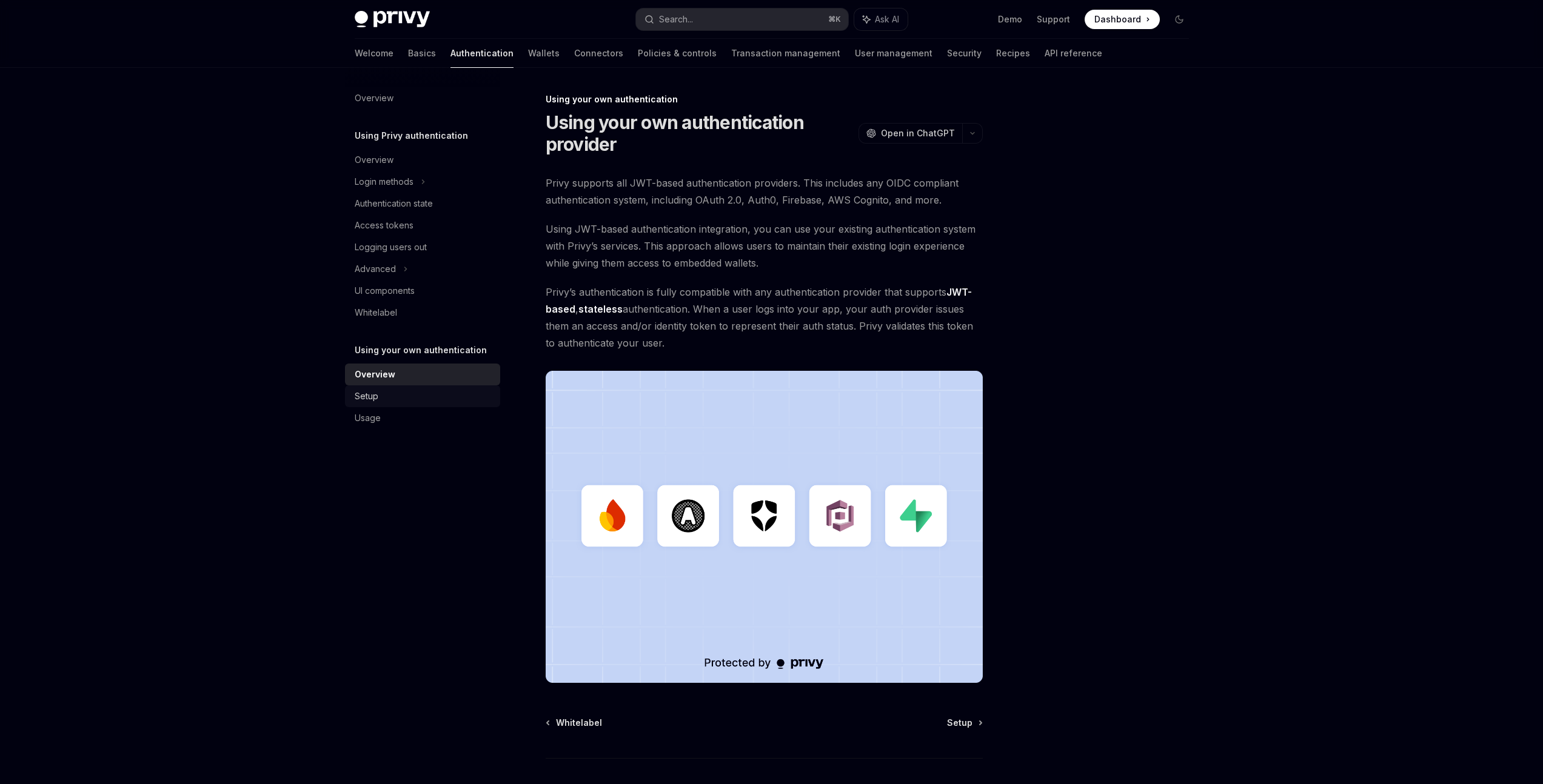
click at [384, 401] on div "Setup" at bounding box center [423, 396] width 138 height 14
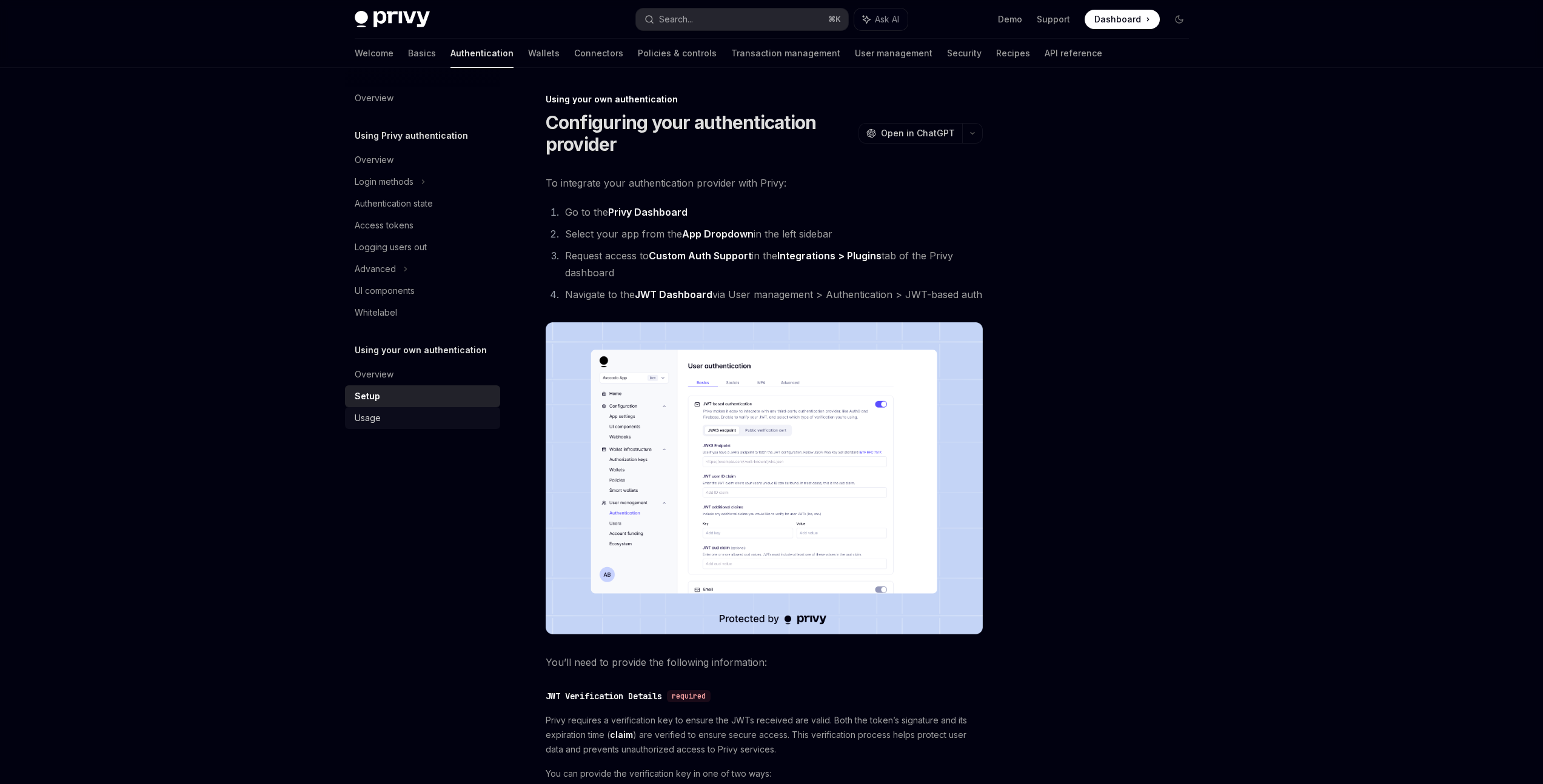
click at [386, 418] on div "Usage" at bounding box center [423, 418] width 138 height 14
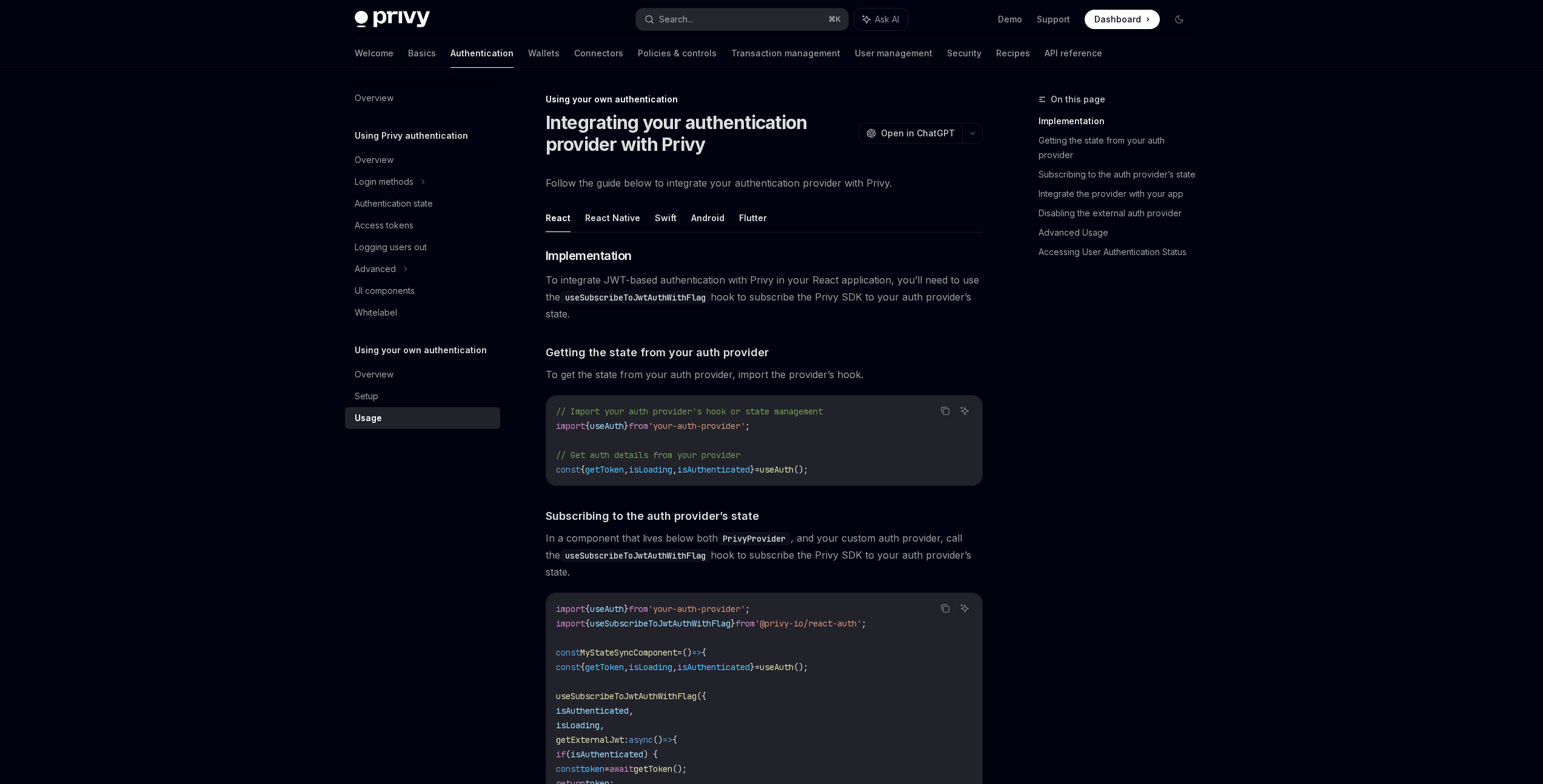
click at [783, 7] on div "Privy Docs home page Search... ⌘ K Ask AI Demo Support Dashboard Dashboard Sear…" at bounding box center [771, 19] width 834 height 39
click at [383, 14] on img at bounding box center [392, 20] width 76 height 17
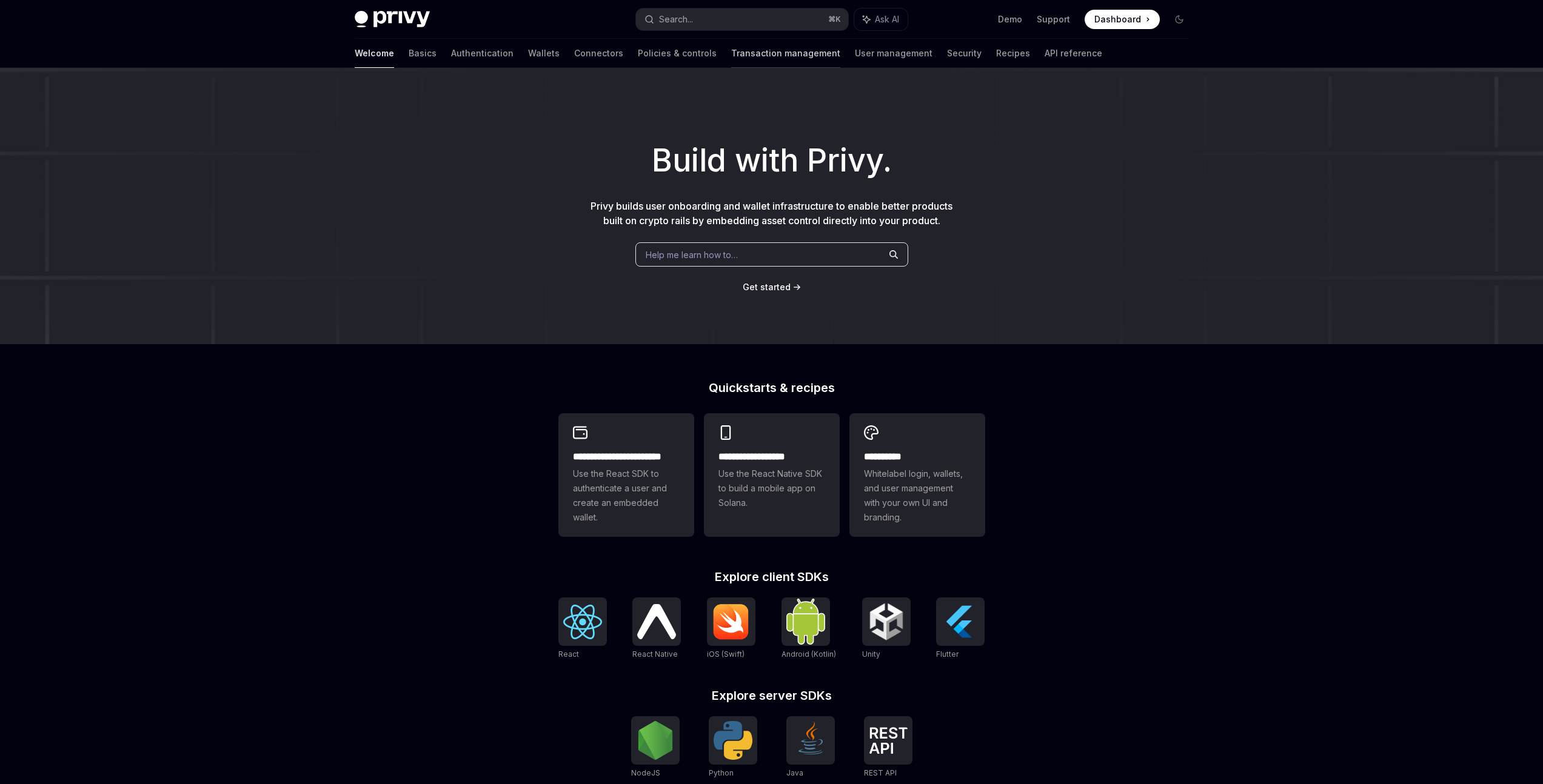
click at [731, 52] on link "Transaction management" at bounding box center [785, 53] width 109 height 29
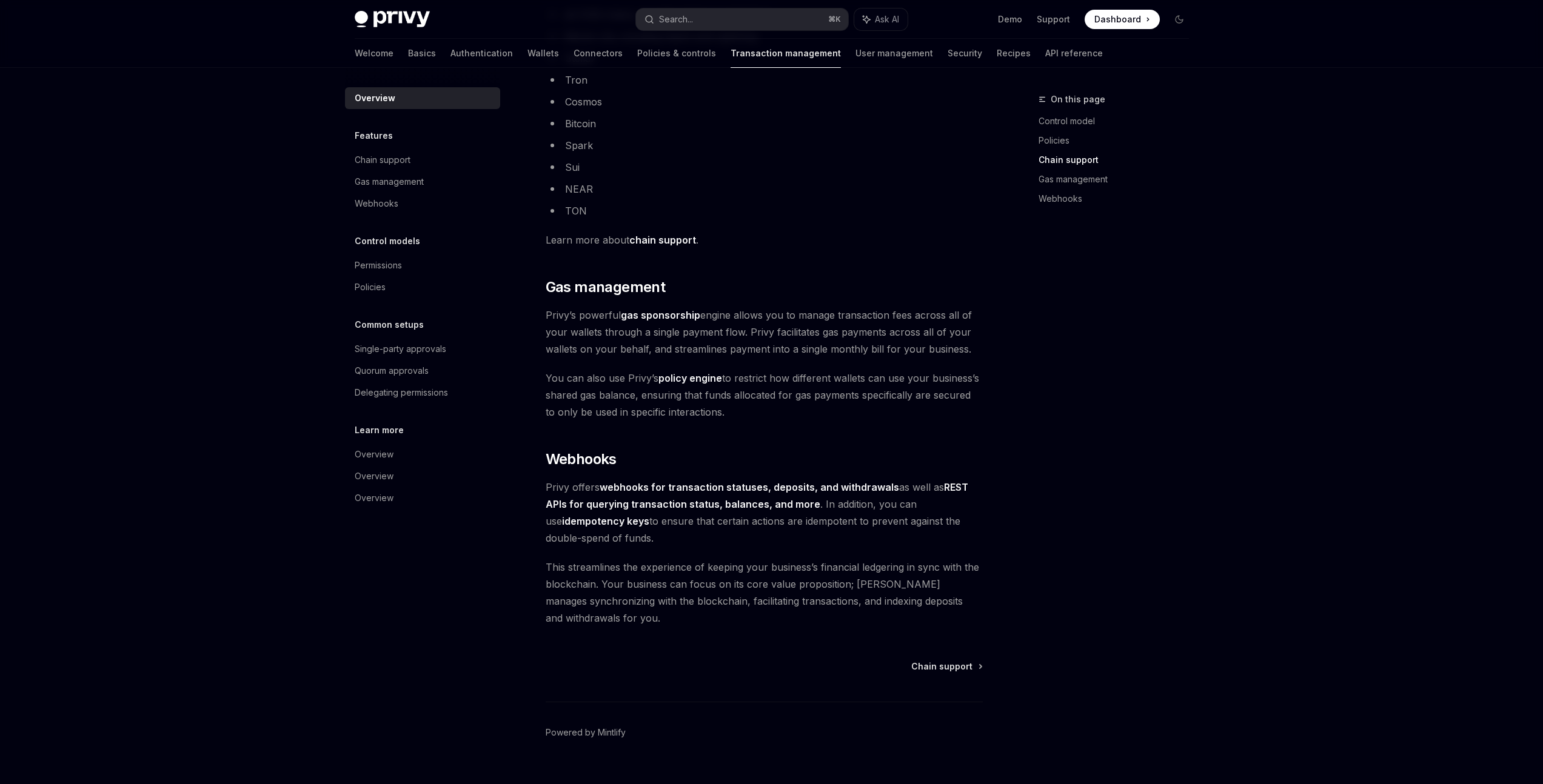
scroll to position [851, 0]
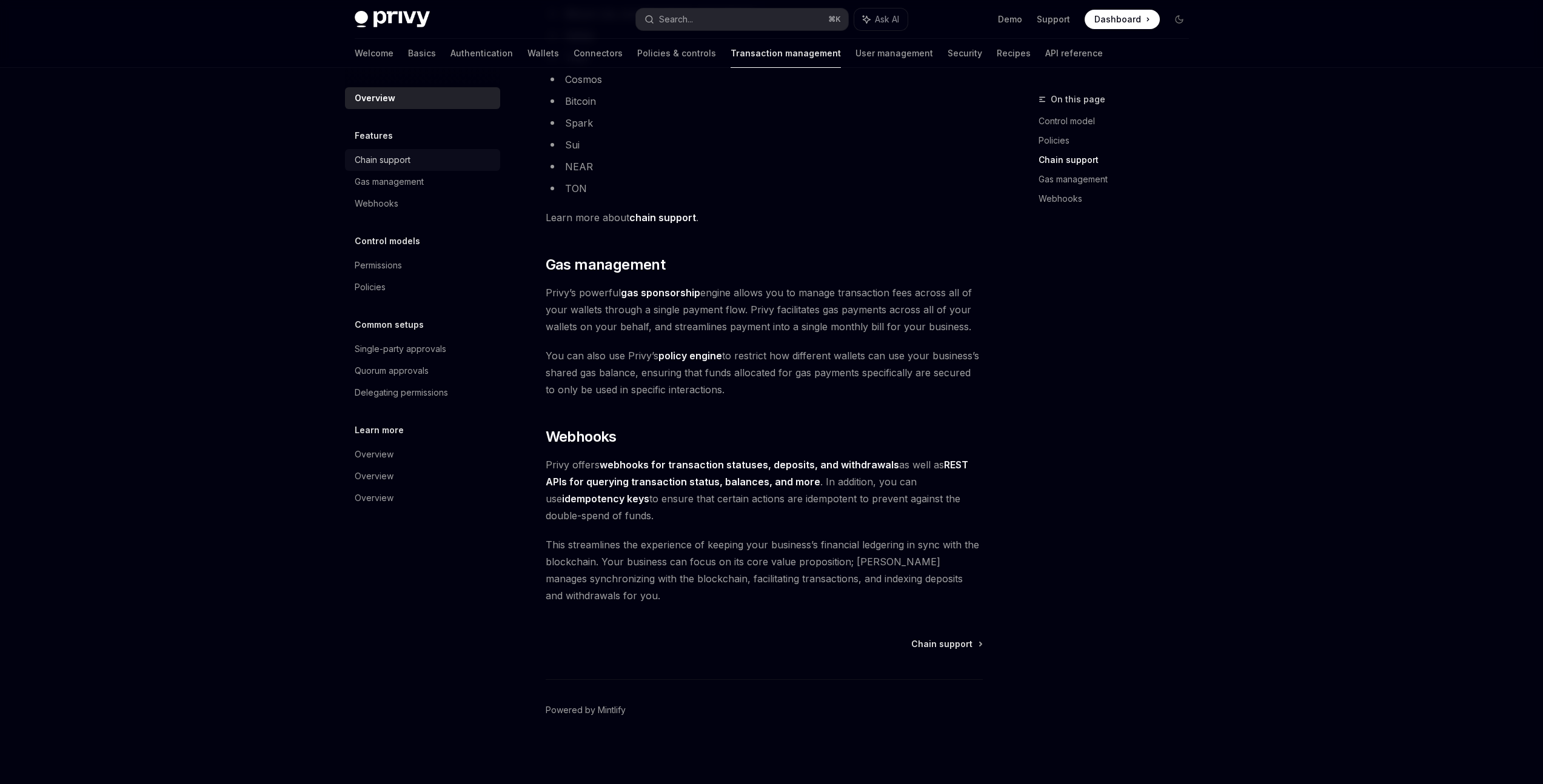
click at [438, 162] on div "Chain support" at bounding box center [423, 160] width 138 height 14
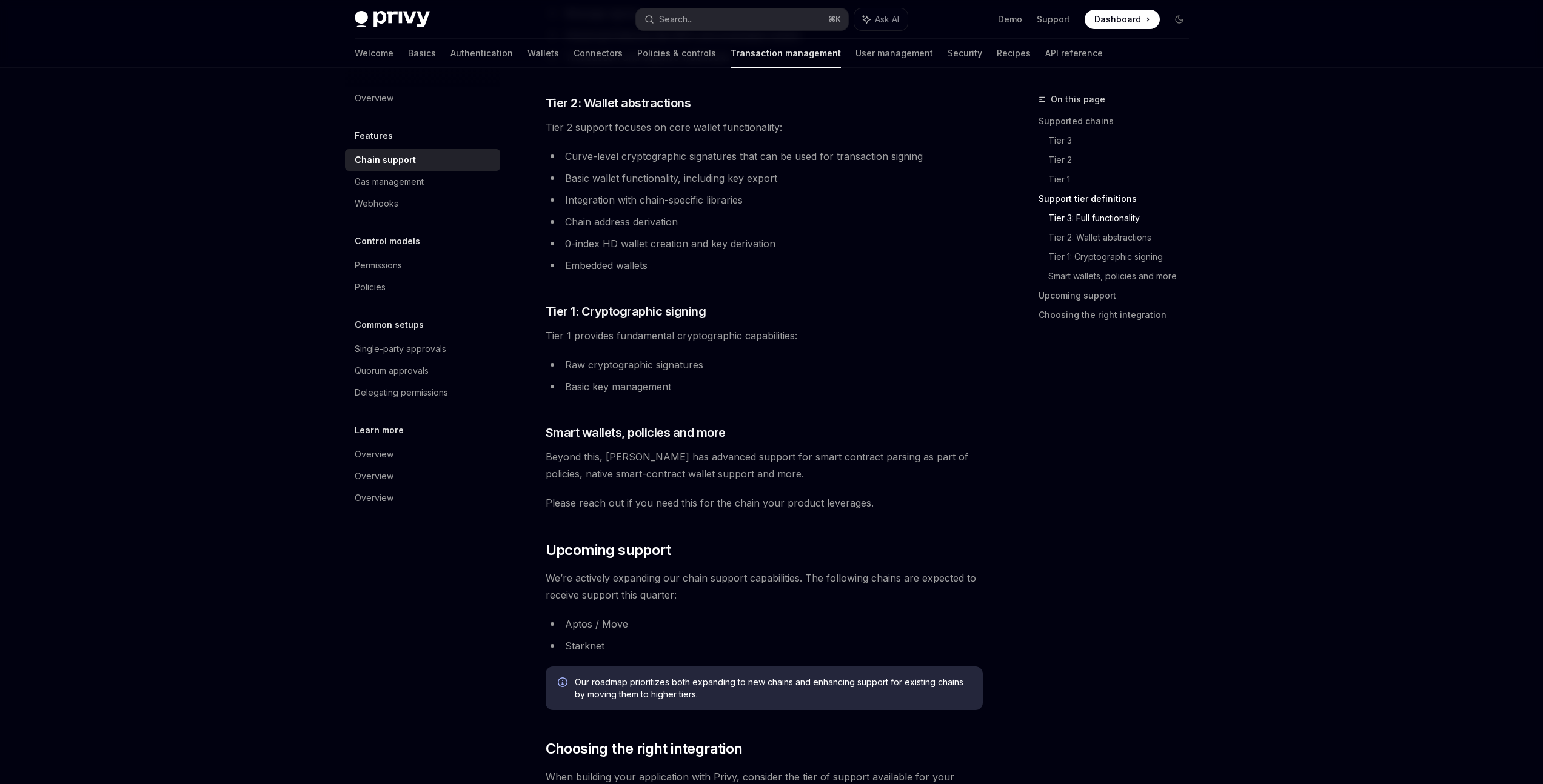
scroll to position [1262, 0]
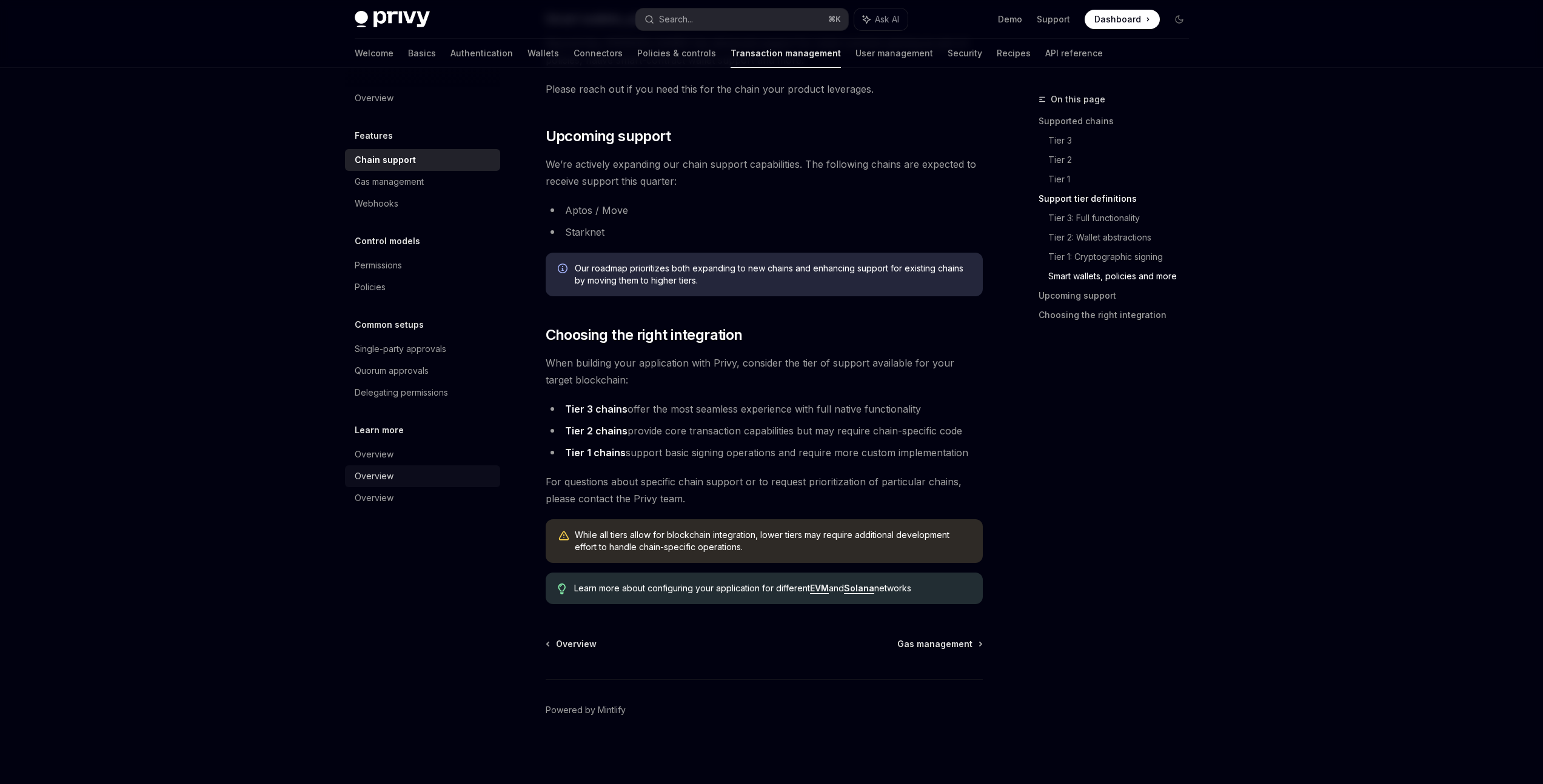
click at [379, 483] on div "Overview" at bounding box center [373, 476] width 39 height 14
type textarea "*"
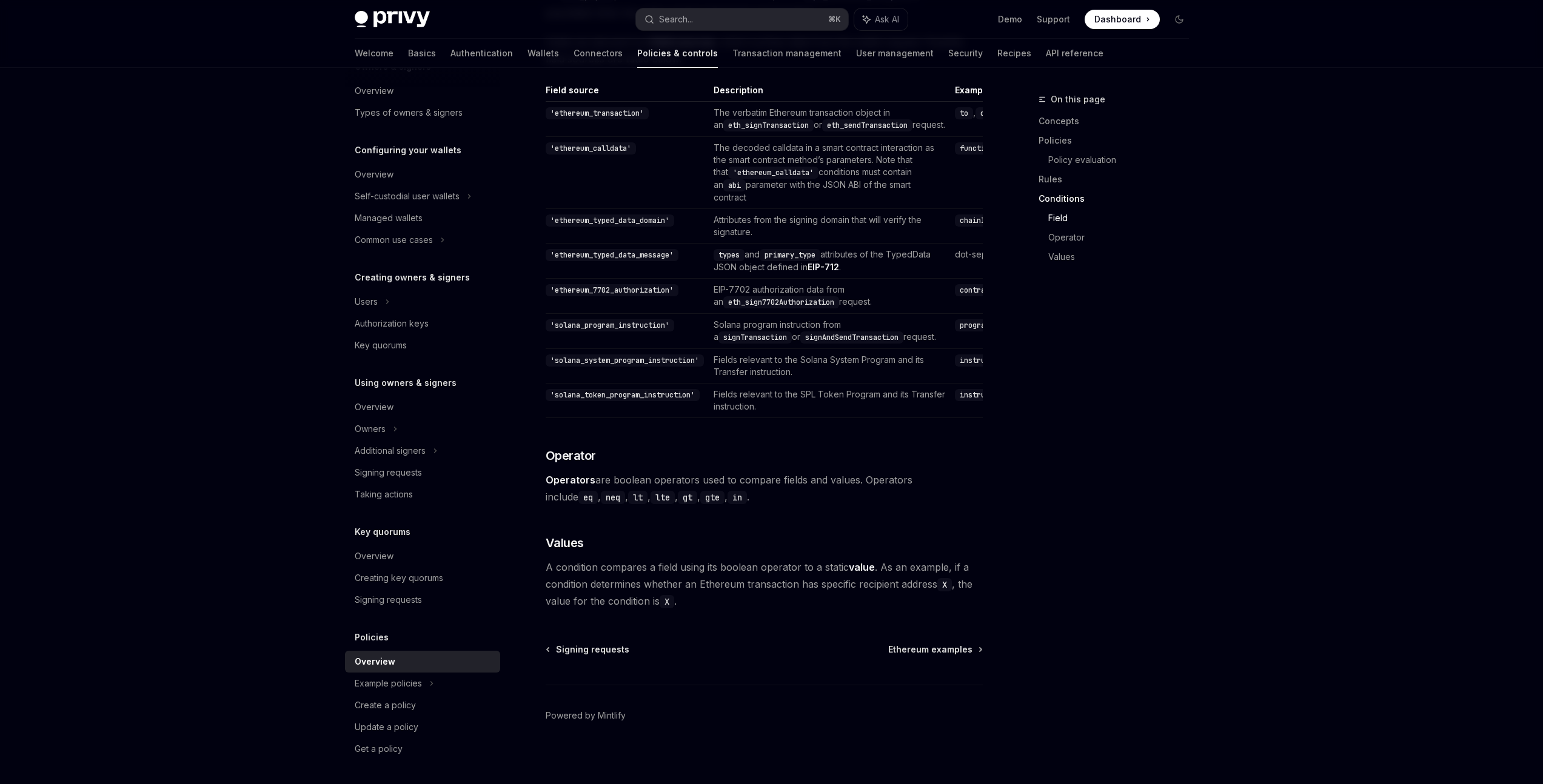
scroll to position [3356, 0]
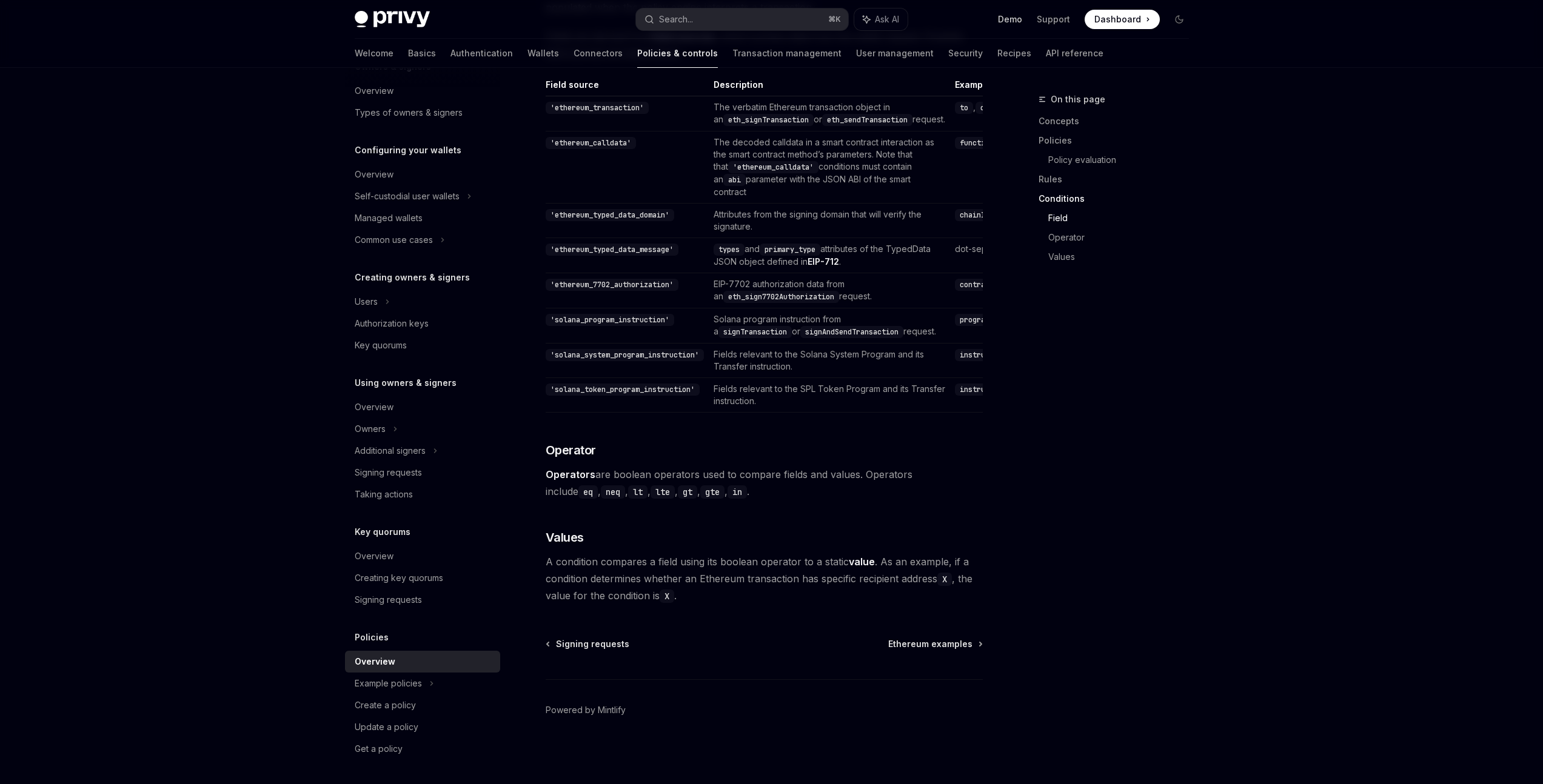
click at [1014, 15] on link "Demo" at bounding box center [1010, 19] width 25 height 12
